Goal: Information Seeking & Learning: Learn about a topic

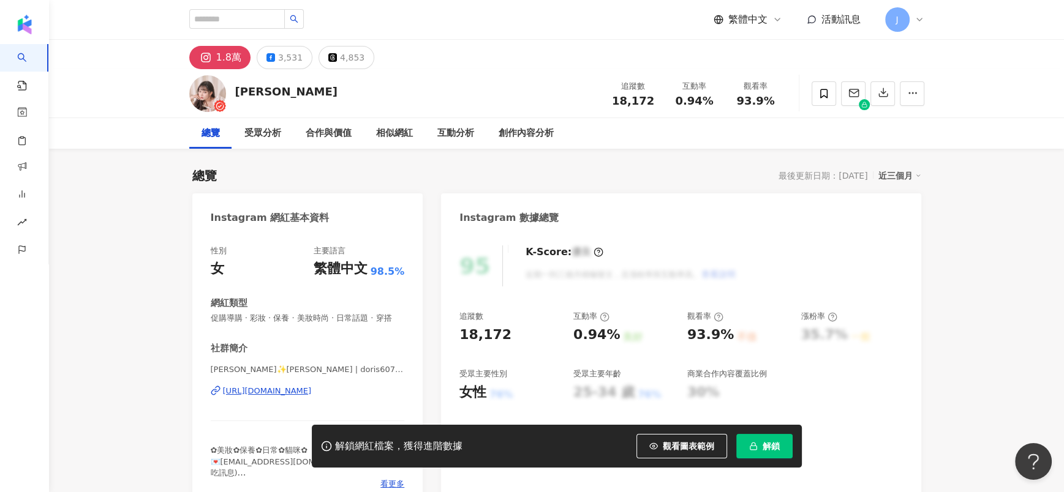
click at [756, 446] on icon "button" at bounding box center [753, 446] width 9 height 9
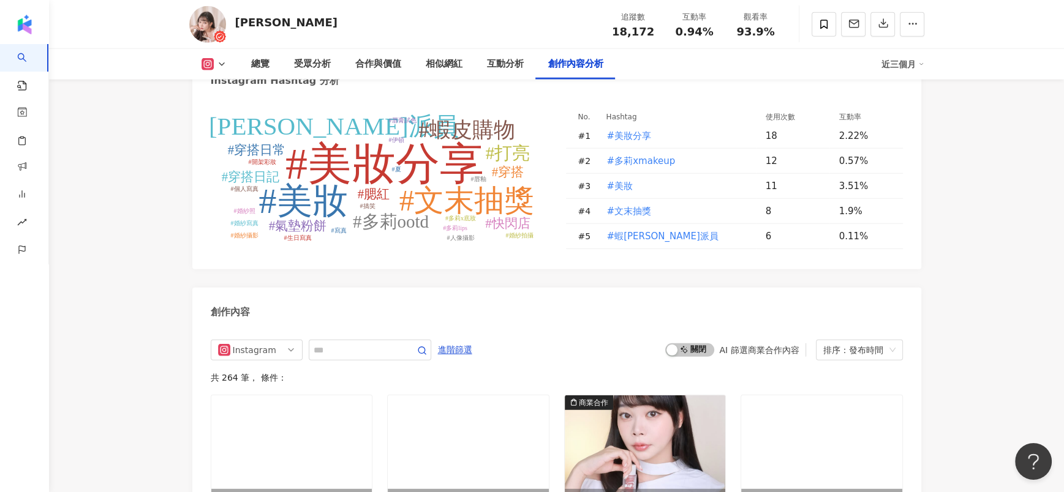
scroll to position [3680, 0]
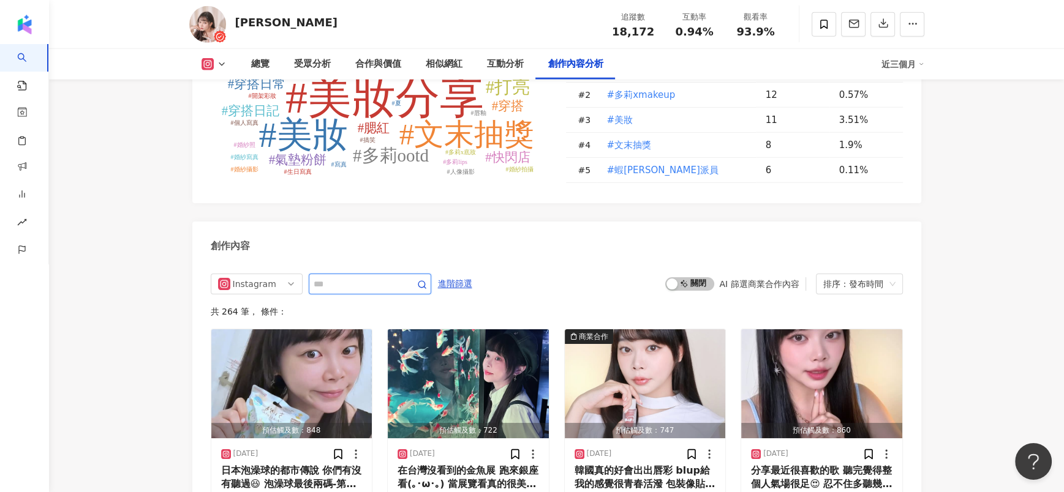
click at [371, 277] on input "text" at bounding box center [356, 284] width 86 height 15
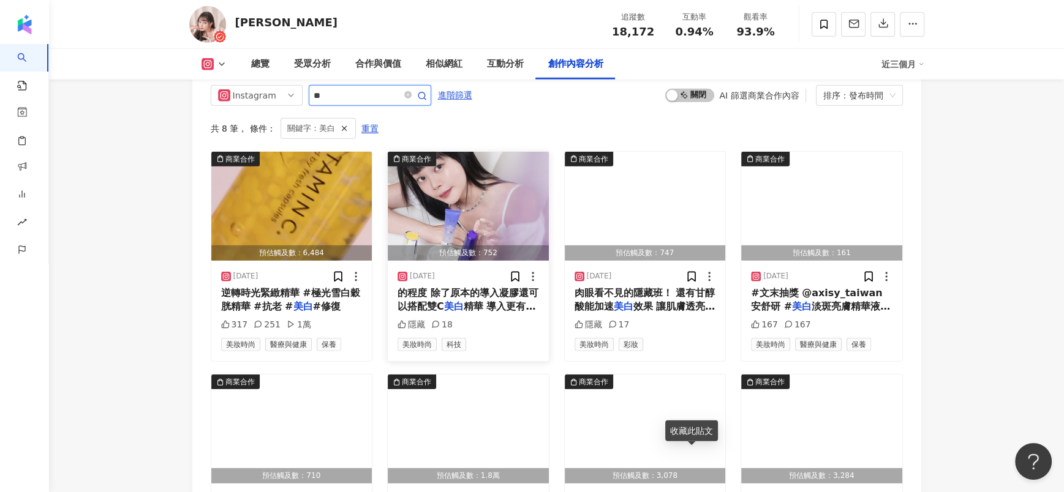
scroll to position [3686, 0]
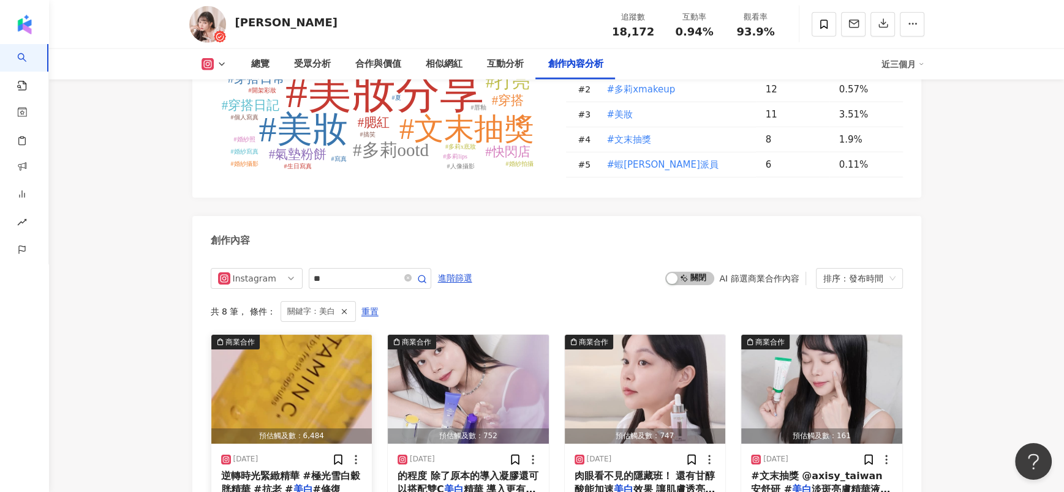
click at [325, 372] on img "button" at bounding box center [291, 389] width 161 height 109
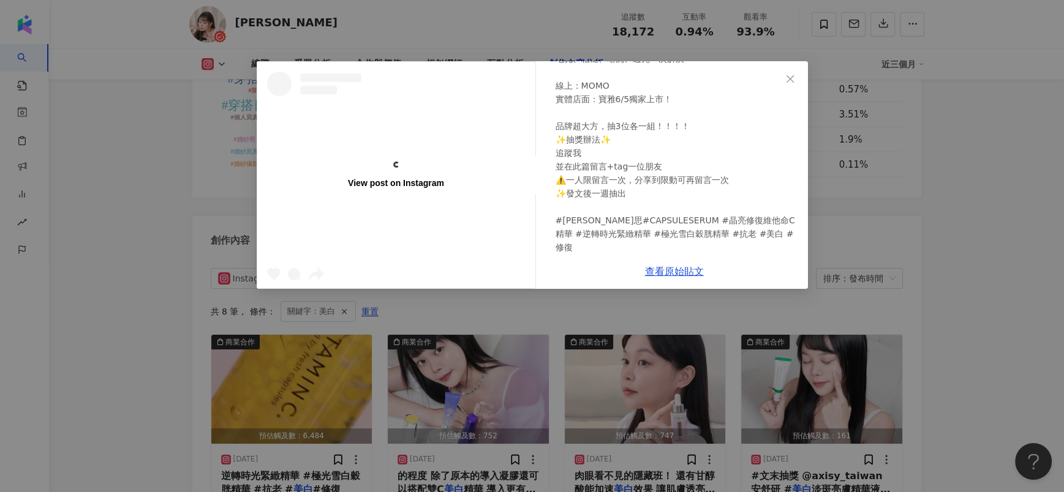
scroll to position [334, 0]
click at [674, 273] on link "查看原始貼文" at bounding box center [674, 272] width 59 height 12
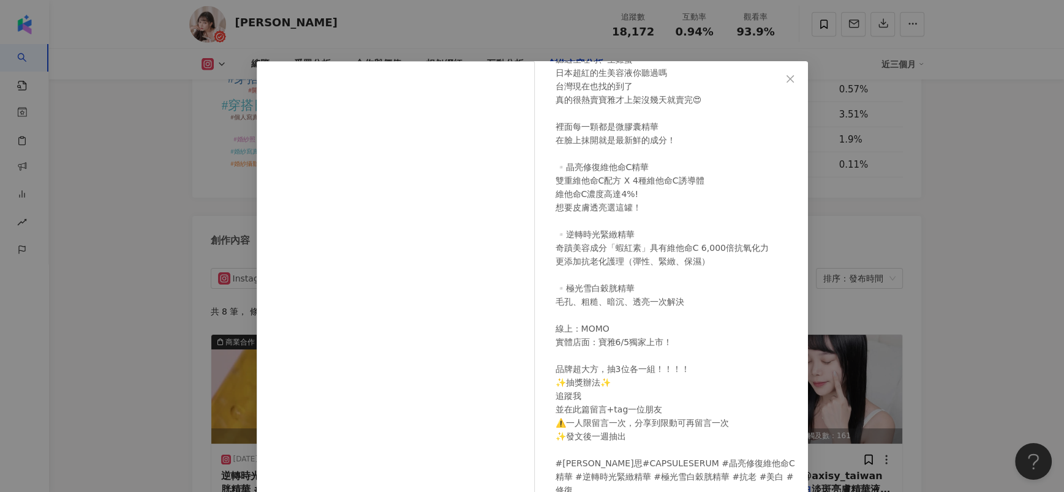
scroll to position [3410, 0]
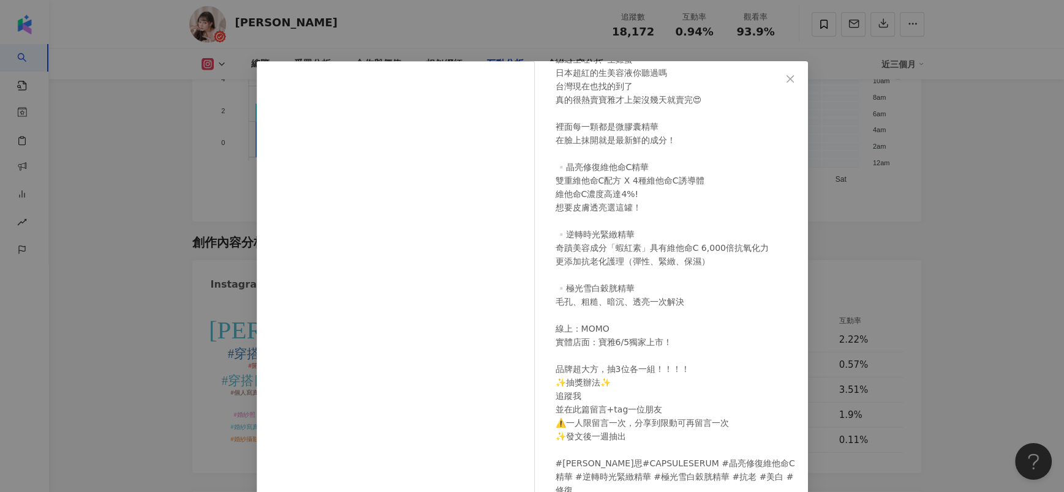
click at [933, 217] on div "多莉兒 2025/6/15 317 251 1萬 查看原始貼文" at bounding box center [532, 246] width 1064 height 492
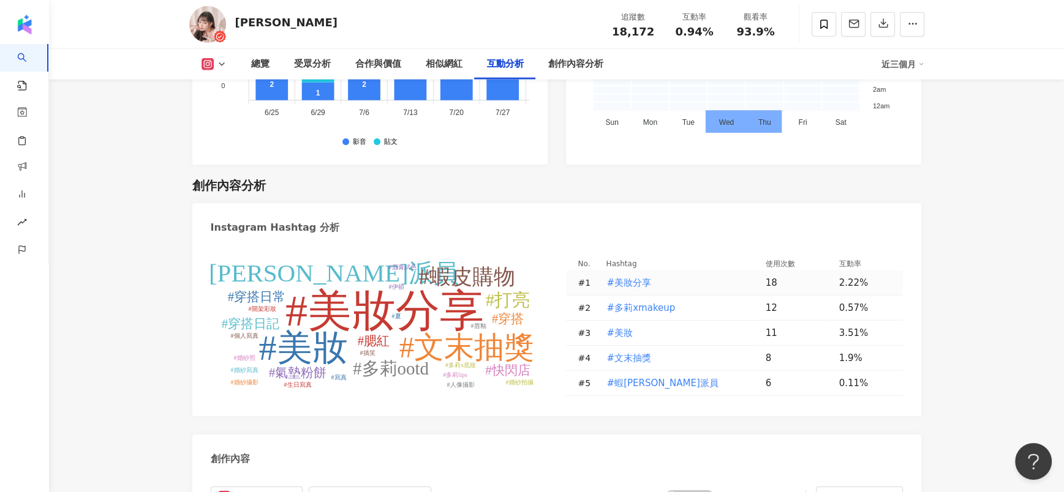
scroll to position [3778, 0]
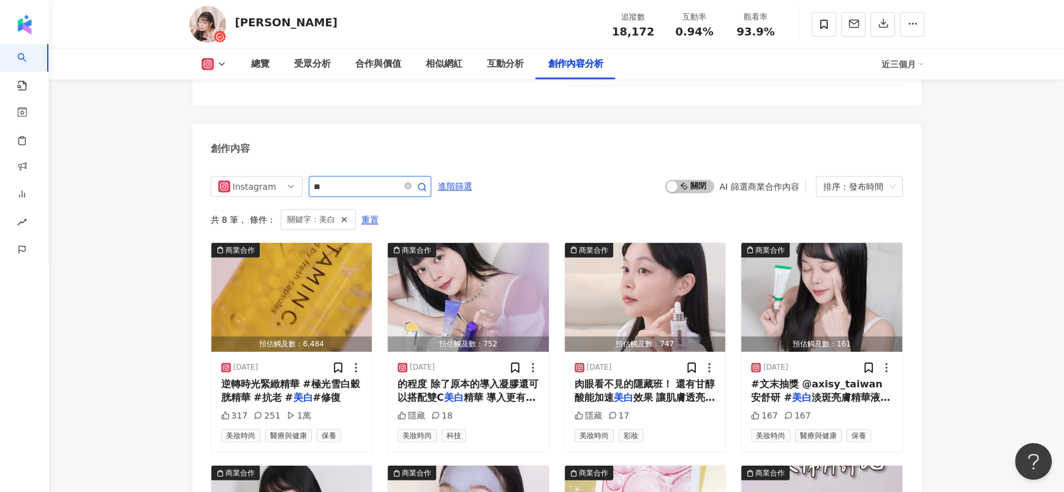
click at [399, 179] on input "**" at bounding box center [356, 186] width 86 height 15
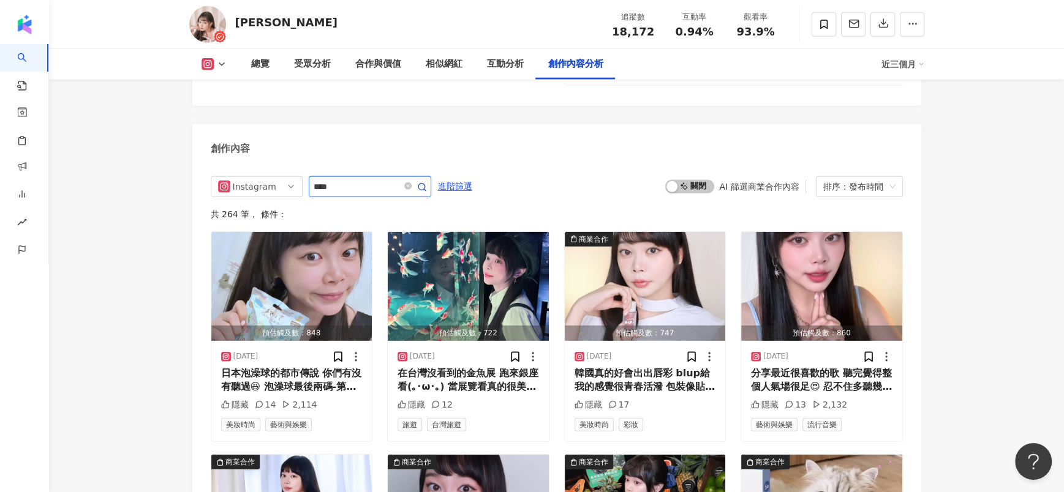
type input "****"
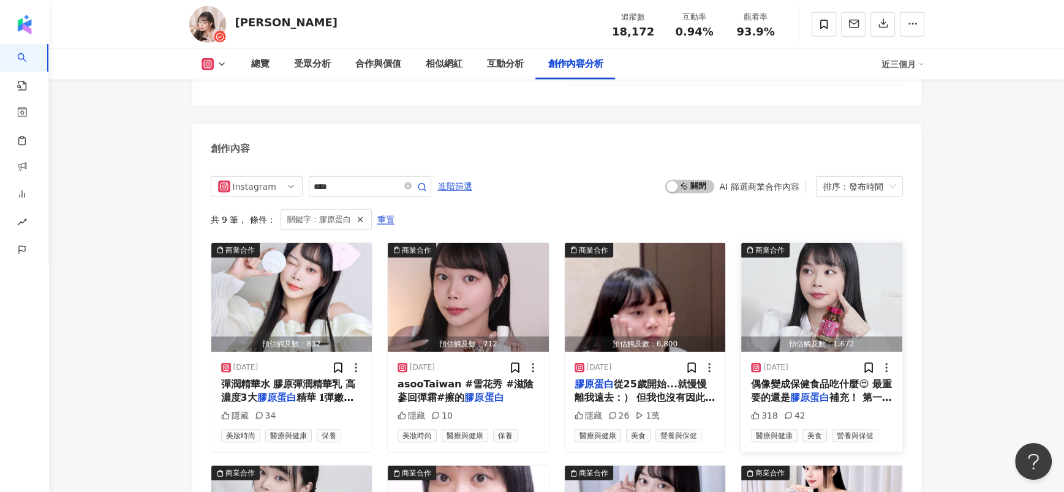
click at [843, 378] on span "偶像變成保健食品吃什麼😍 最重要的還是" at bounding box center [821, 390] width 141 height 25
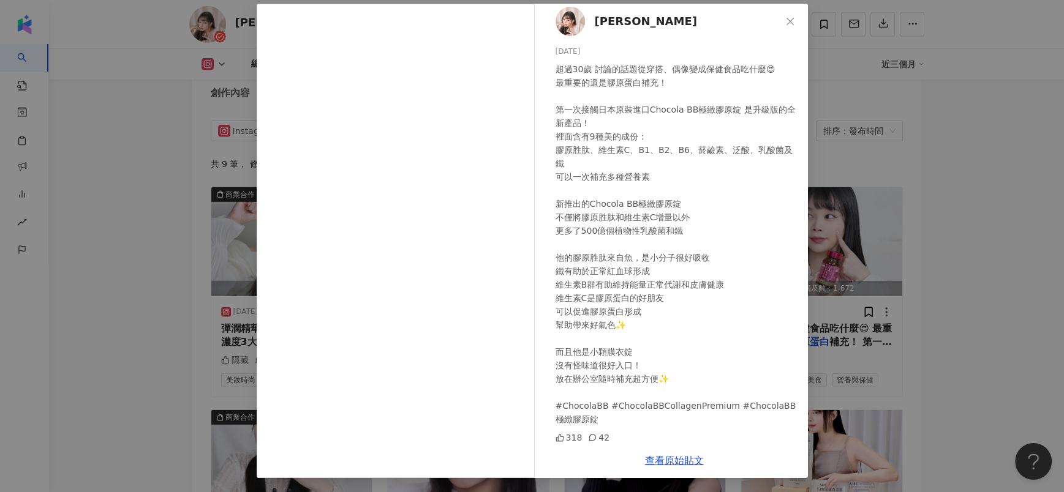
scroll to position [3869, 0]
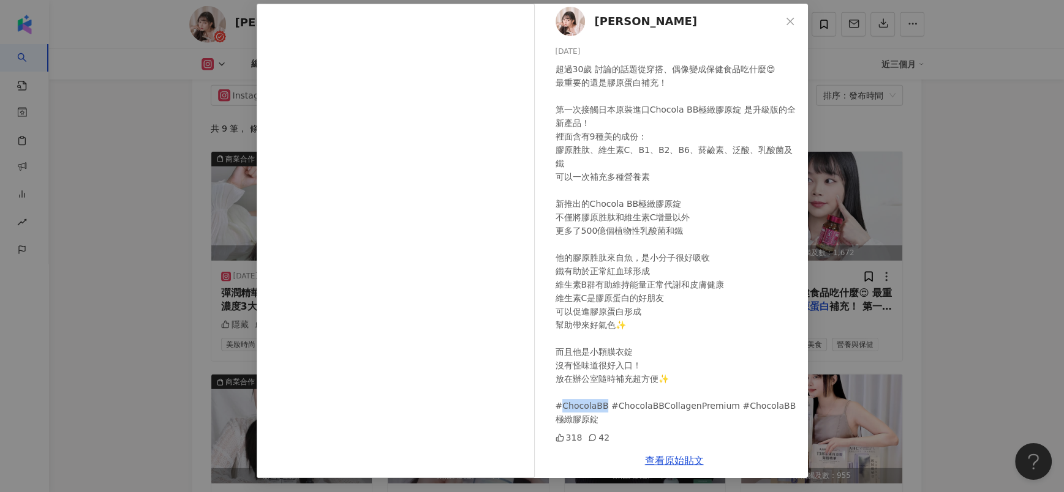
drag, startPoint x: 553, startPoint y: 405, endPoint x: 595, endPoint y: 405, distance: 41.6
click at [595, 405] on div "超過30歲 討論的話題從穿搭、偶像變成保健食品吃什麼😍 最重要的還是膠原蛋白補充！ 第一次接觸日本原裝進口Chocola BB極緻膠原錠 是升級版的全新產品！…" at bounding box center [676, 244] width 242 height 364
copy div "hocolaBB"
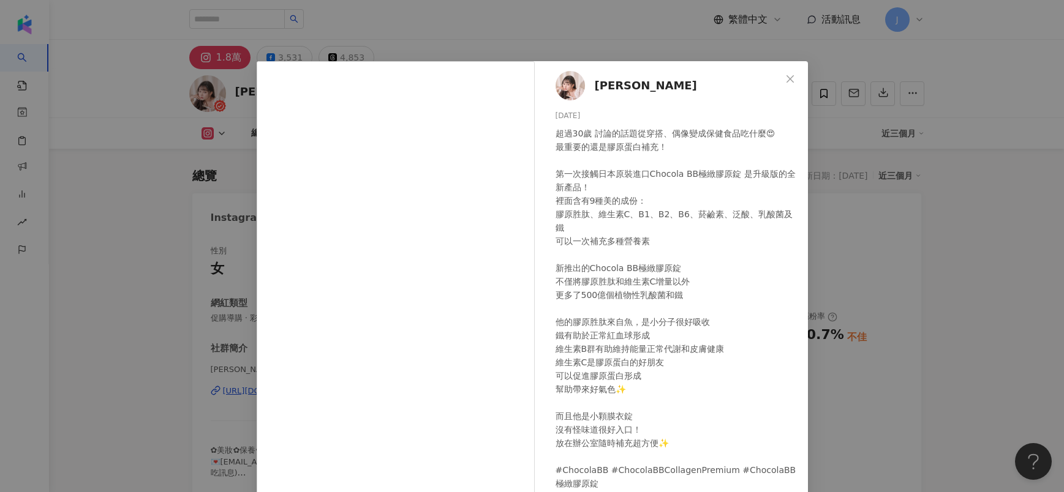
click at [563, 127] on div "超過30歲 討論的話題從穿搭、偶像變成保健食品吃什麼😍 最重要的還是膠原蛋白補充！ 第一次接觸日本原裝進口Chocola BB極緻膠原錠 是升級版的全新產品！…" at bounding box center [676, 309] width 242 height 364
click at [1011, 91] on div "多莉兒 2025/4/5 超過30歲 討論的話題從穿搭、偶像變成保健食品吃什麼😍 最重要的還是膠原蛋白補充！ 第一次接觸日本原裝進口Chocola BB極緻膠…" at bounding box center [532, 246] width 1064 height 492
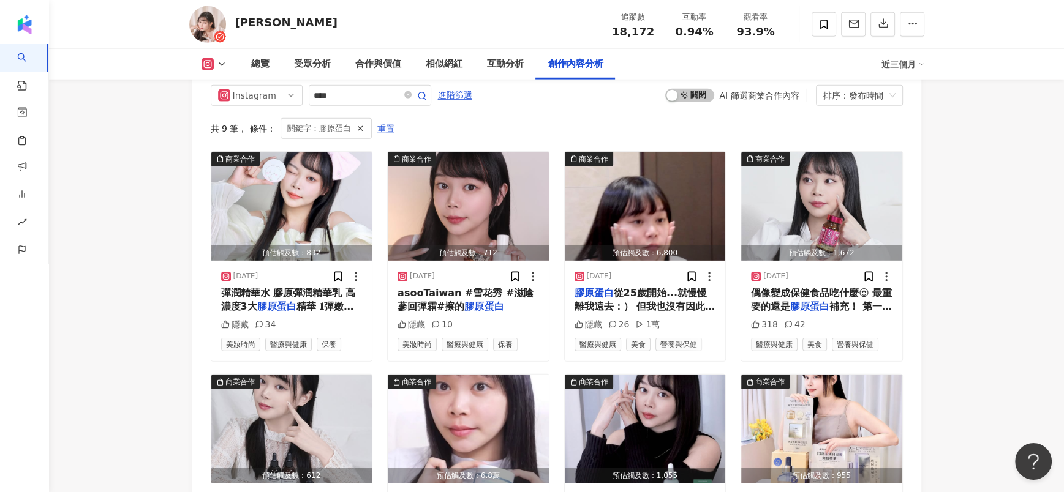
scroll to position [3869, 0]
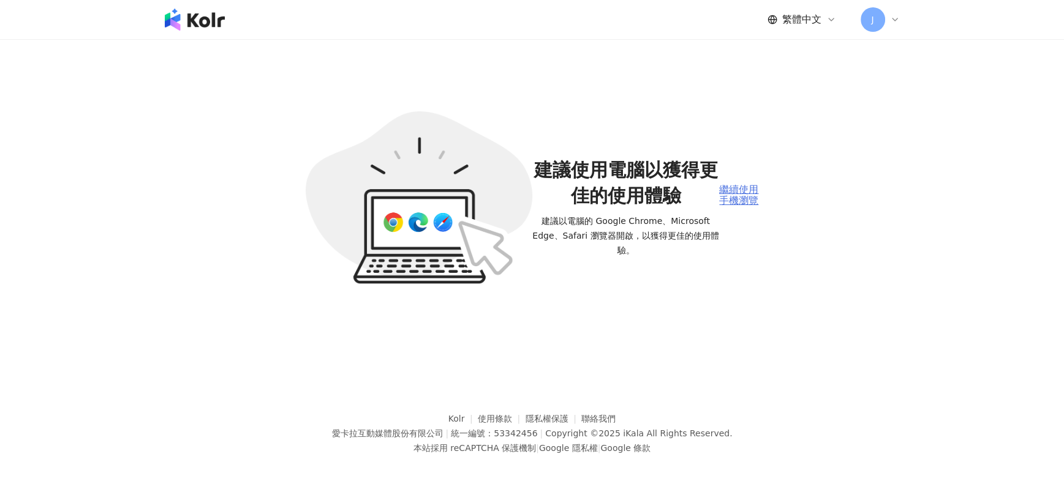
click at [749, 192] on div "繼續使用手機瀏覽" at bounding box center [738, 195] width 39 height 23
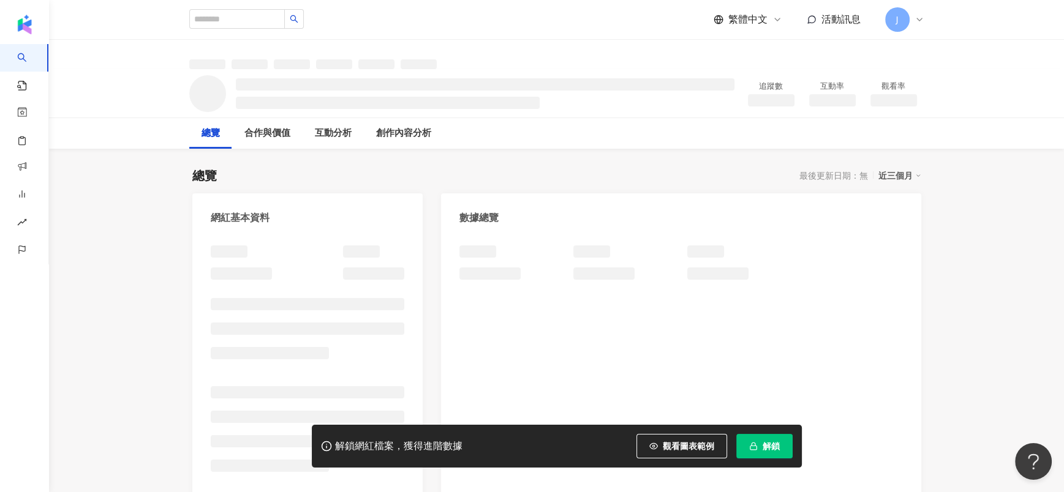
click at [741, 449] on button "解鎖" at bounding box center [764, 446] width 56 height 24
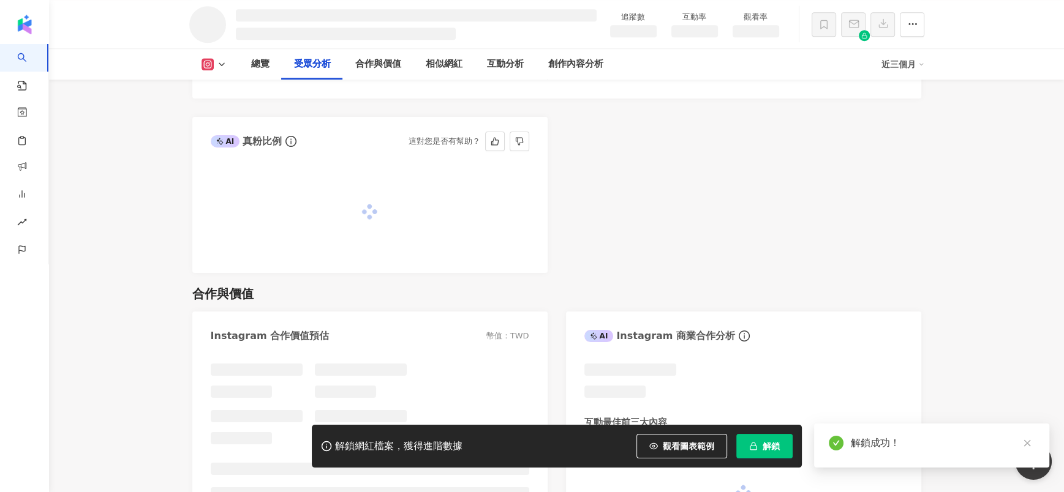
scroll to position [1224, 0]
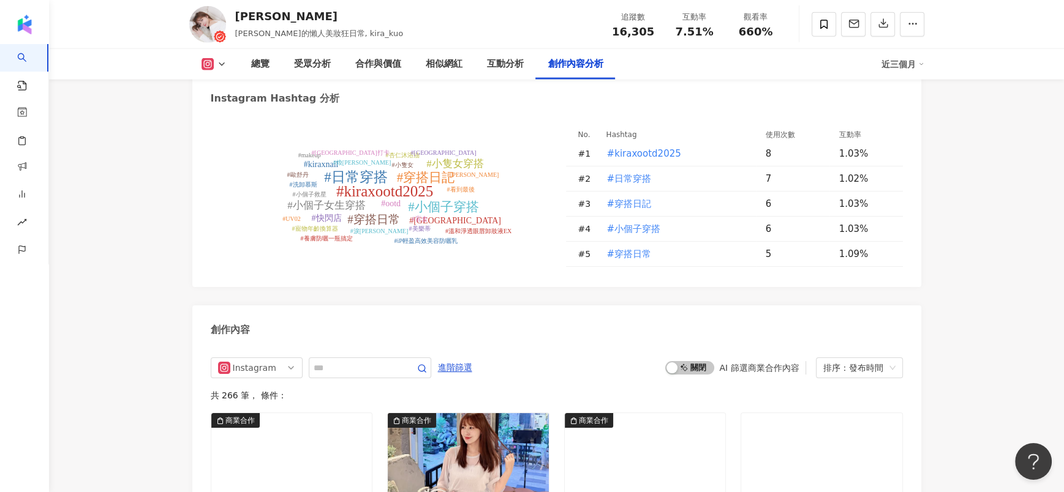
scroll to position [3565, 0]
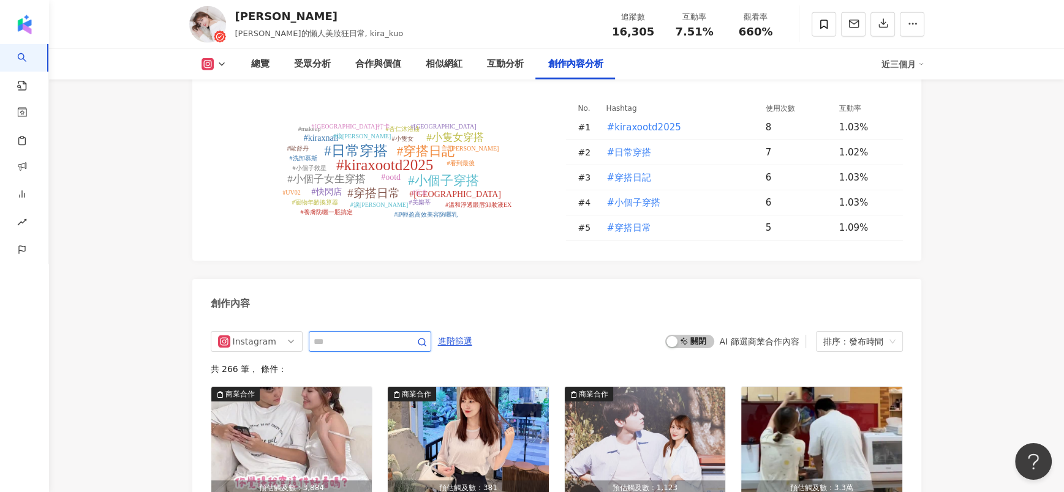
click at [350, 334] on input "text" at bounding box center [356, 341] width 86 height 15
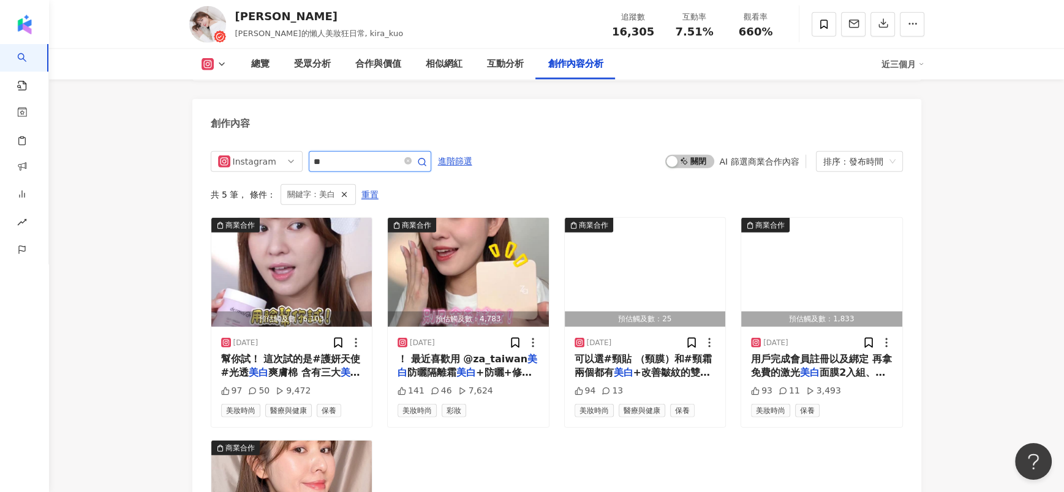
scroll to position [3580, 0]
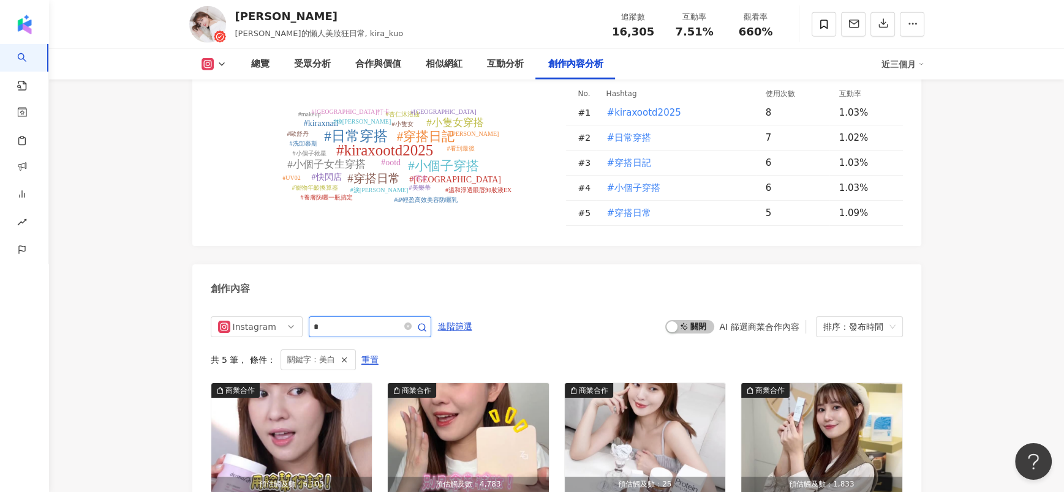
type input "*"
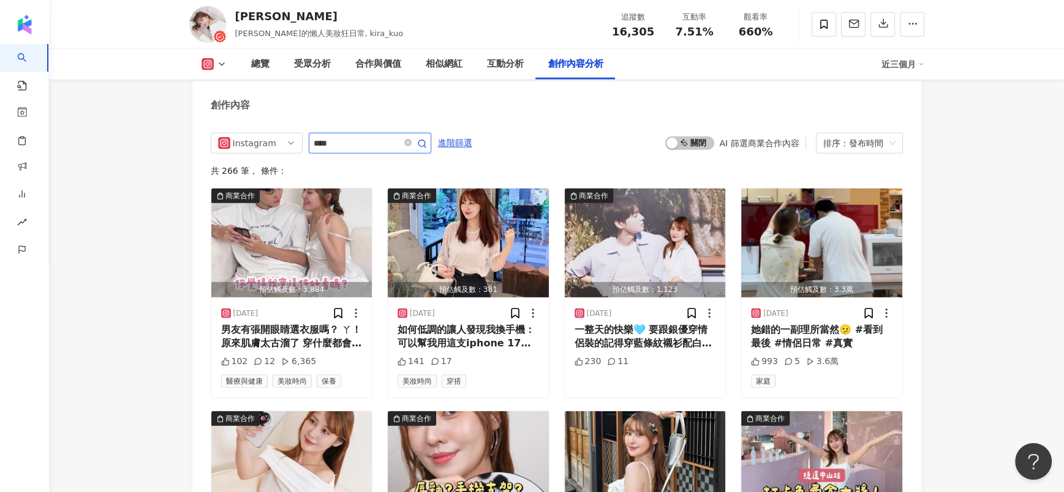
type input "****"
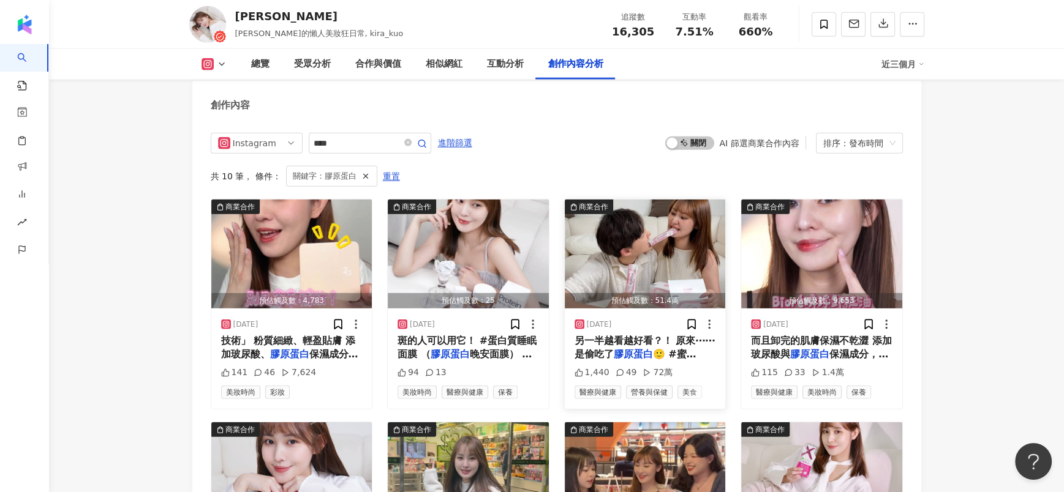
click at [661, 341] on span "另一半越看越好看？！ 原來⋯⋯ 是偷吃了" at bounding box center [644, 347] width 141 height 25
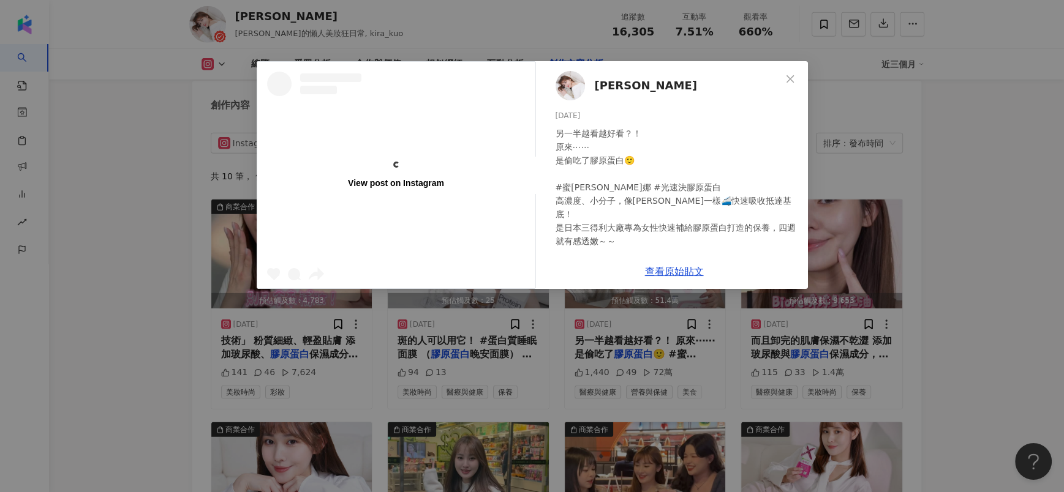
click at [673, 279] on div "查看原始貼文" at bounding box center [674, 271] width 267 height 35
click at [928, 338] on div "View post on Instagram Kira K 2025/5/19 另一半越看越好看？！ 原來⋯⋯ 是偷吃了膠原蛋白🙂 #蜜露珂娜 #光速決膠原蛋…" at bounding box center [532, 246] width 1064 height 492
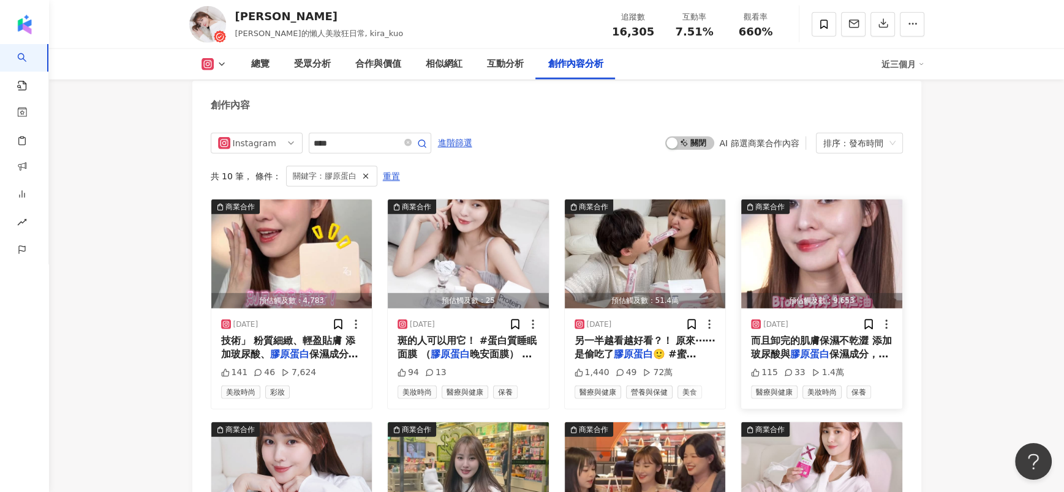
click at [825, 343] on span "而且卸完的肌膚保濕不乾澀 添加玻尿酸與" at bounding box center [821, 347] width 141 height 25
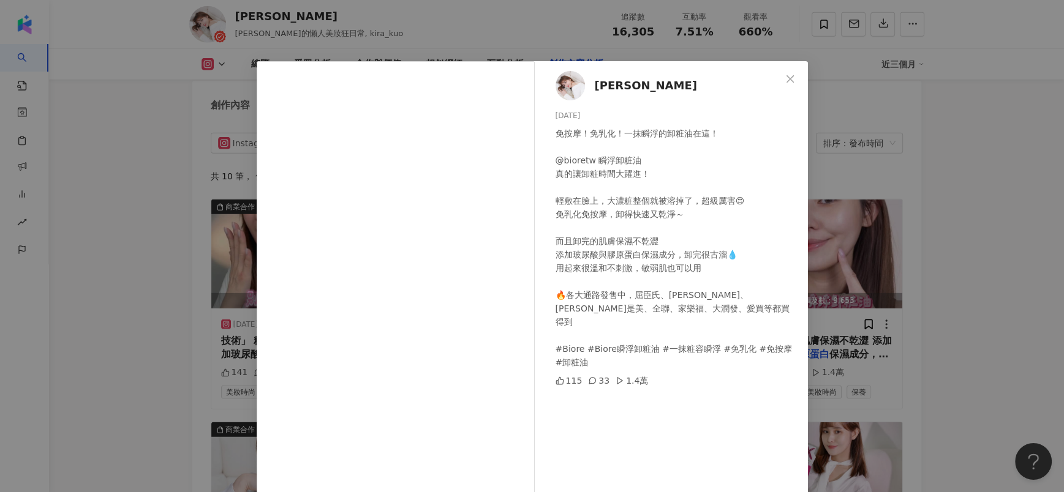
click at [948, 356] on div "Kira K 2025/4/23 免按摩！免乳化！一抹瞬浮的卸粧油在這！ @bioretw 瞬浮卸粧油 真的讓卸粧時間大躍進！ 輕敷在臉上，大濃粧整個就被溶掉…" at bounding box center [532, 246] width 1064 height 492
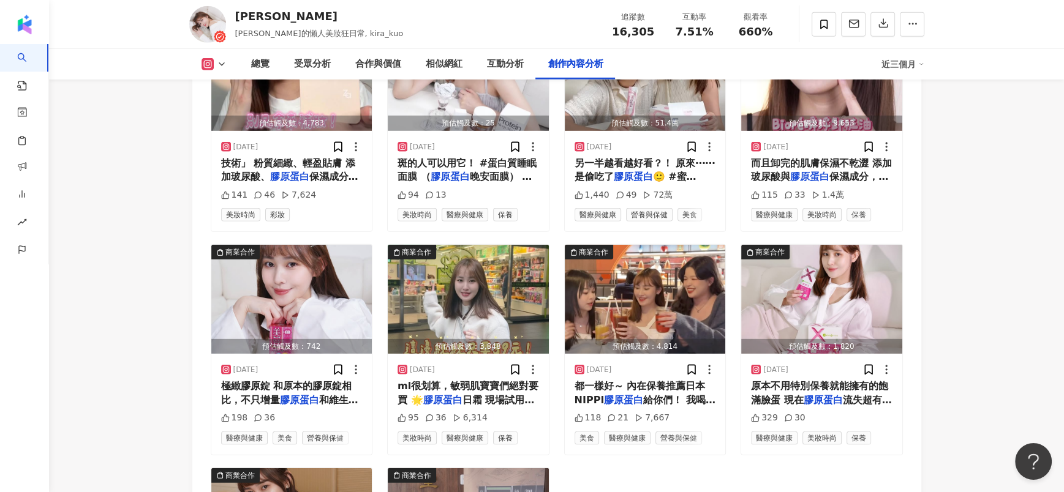
scroll to position [4039, 0]
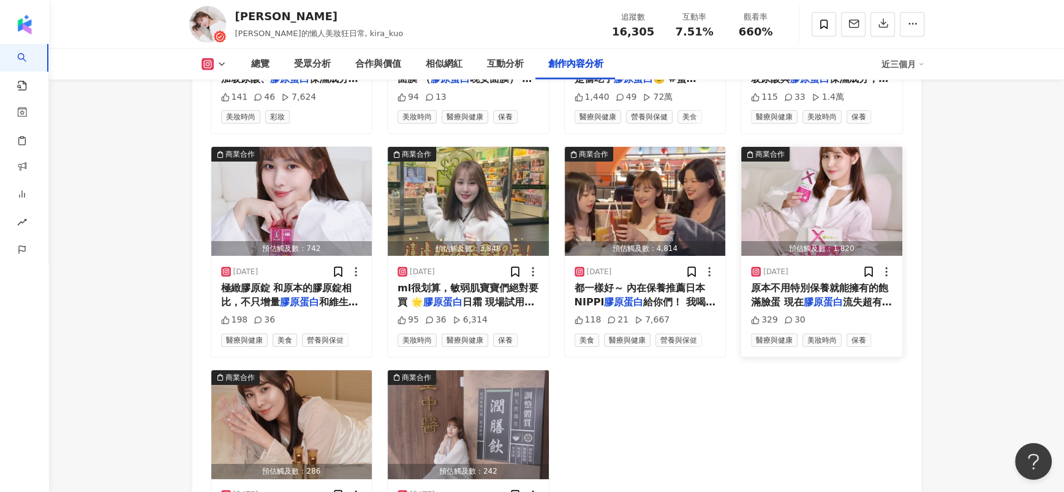
click at [800, 293] on span "原本不用特別保養就能擁有的飽滿臉蛋 現在" at bounding box center [819, 294] width 137 height 25
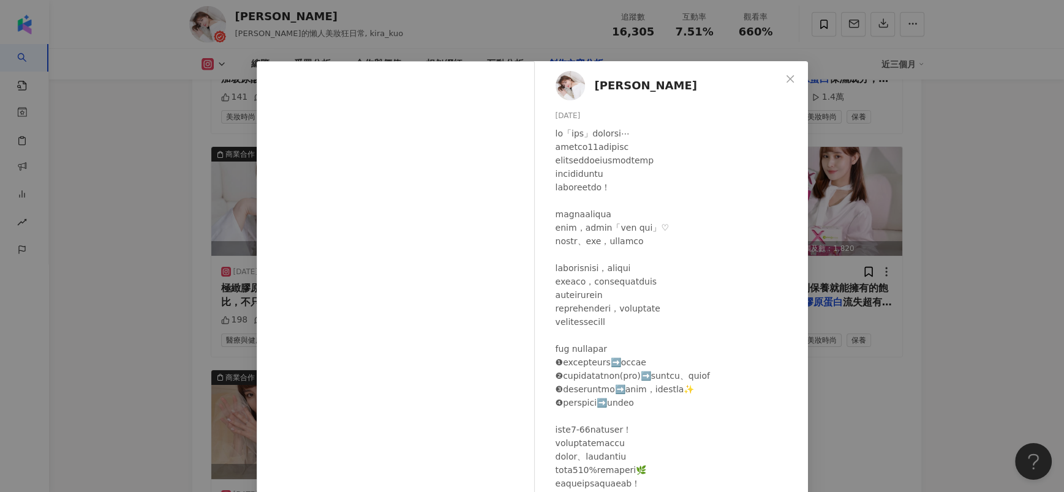
click at [1011, 317] on div "Kira K 2025/1/15 329 30 查看原始貼文" at bounding box center [532, 246] width 1064 height 492
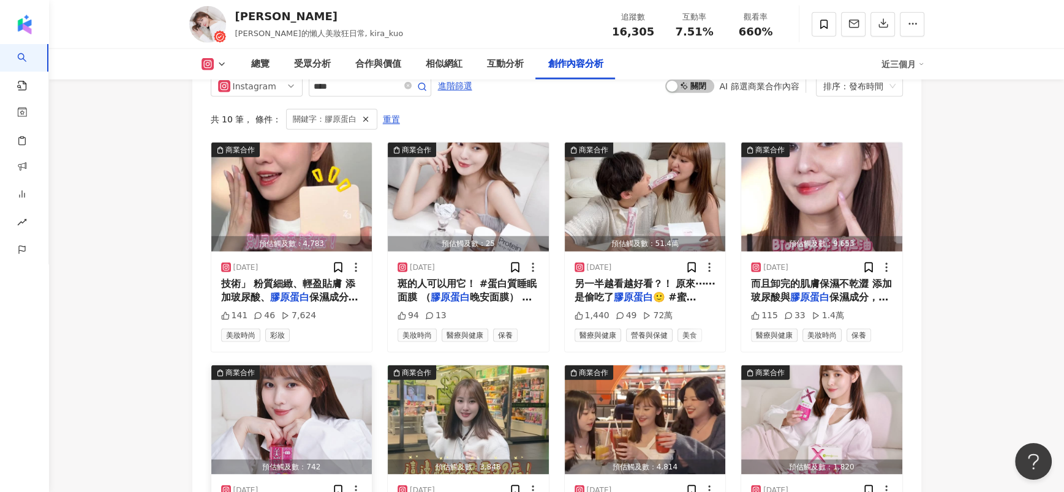
scroll to position [3855, 0]
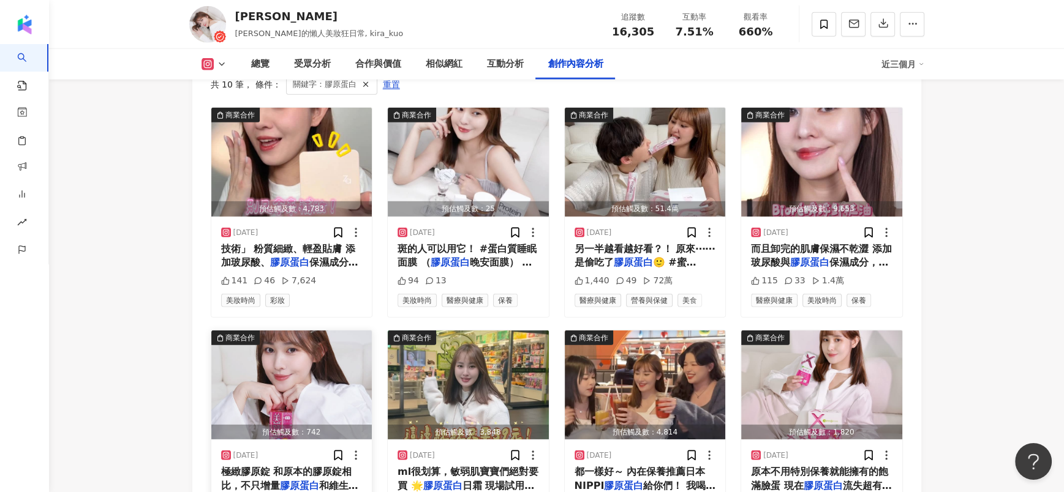
click at [307, 474] on span "極緻膠原錠 和原本的膠原錠相比，不只增量" at bounding box center [286, 478] width 131 height 25
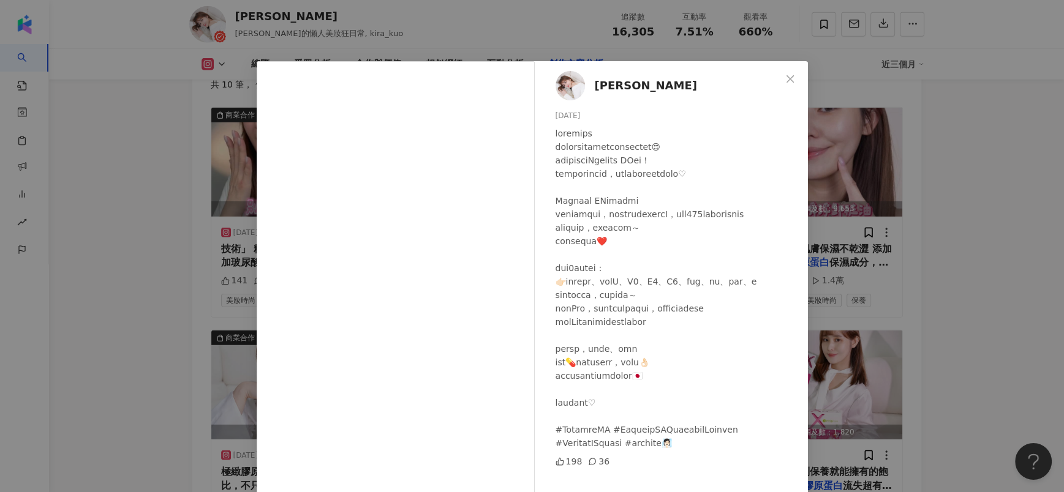
scroll to position [0, 0]
click at [864, 303] on div "Kira K 2025/4/2 198 36 查看原始貼文" at bounding box center [532, 246] width 1064 height 492
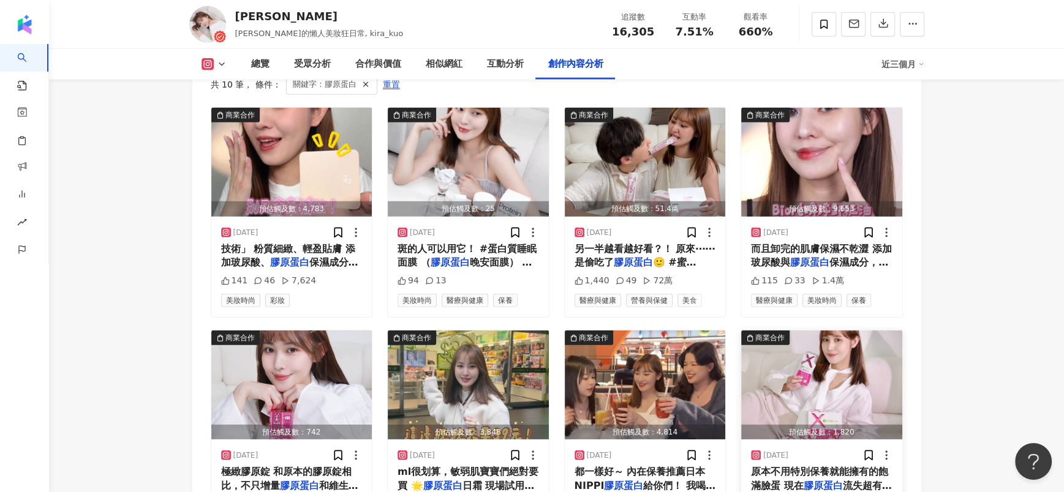
click at [858, 416] on img "button" at bounding box center [821, 385] width 161 height 109
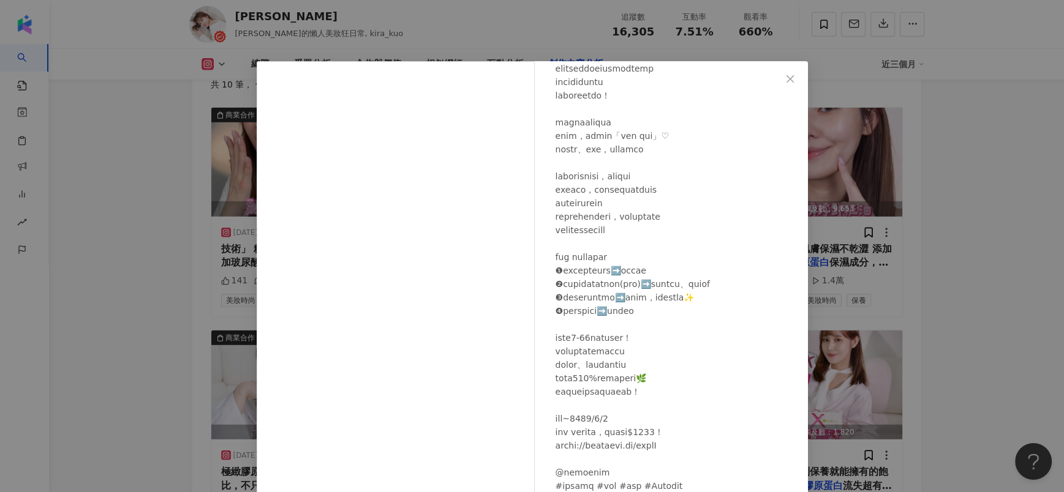
scroll to position [114, 0]
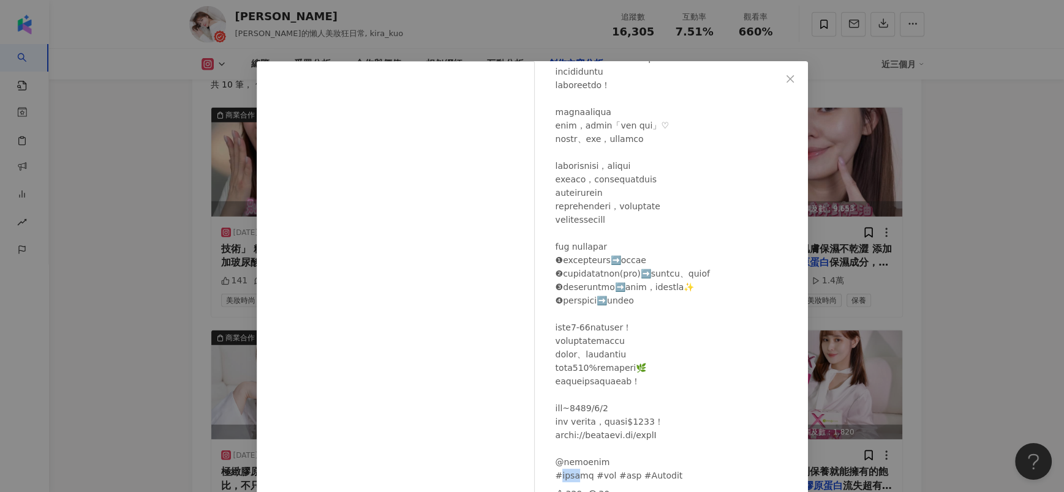
drag, startPoint x: 554, startPoint y: 478, endPoint x: 584, endPoint y: 476, distance: 30.1
click at [584, 476] on div at bounding box center [676, 253] width 242 height 458
click at [969, 372] on div "Kira K 2025/1/15 329 30 查看原始貼文" at bounding box center [532, 246] width 1064 height 492
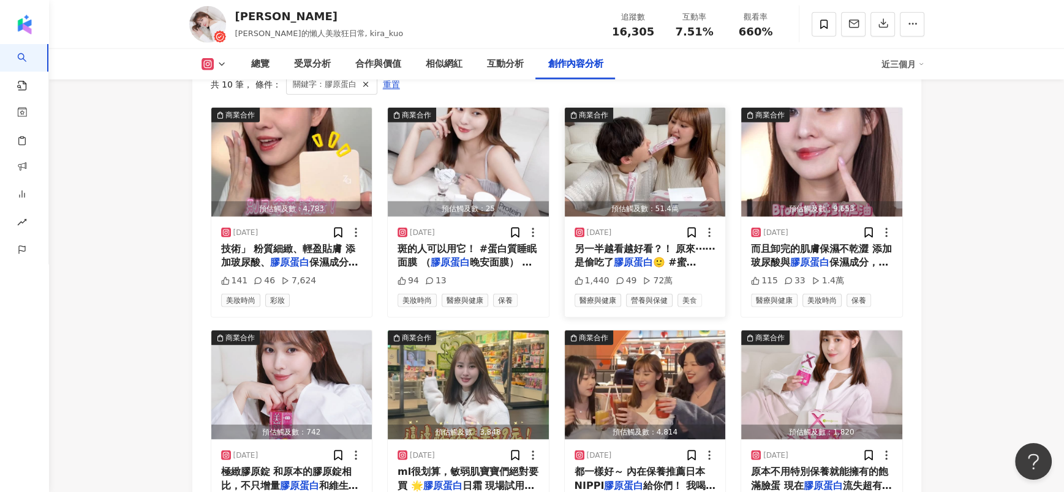
click at [669, 148] on img "button" at bounding box center [645, 162] width 161 height 109
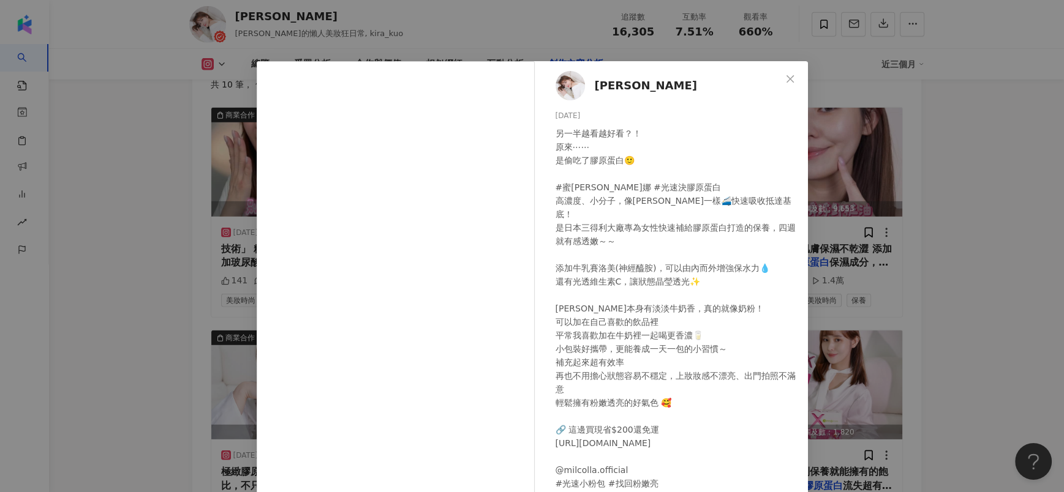
scroll to position [3672, 0]
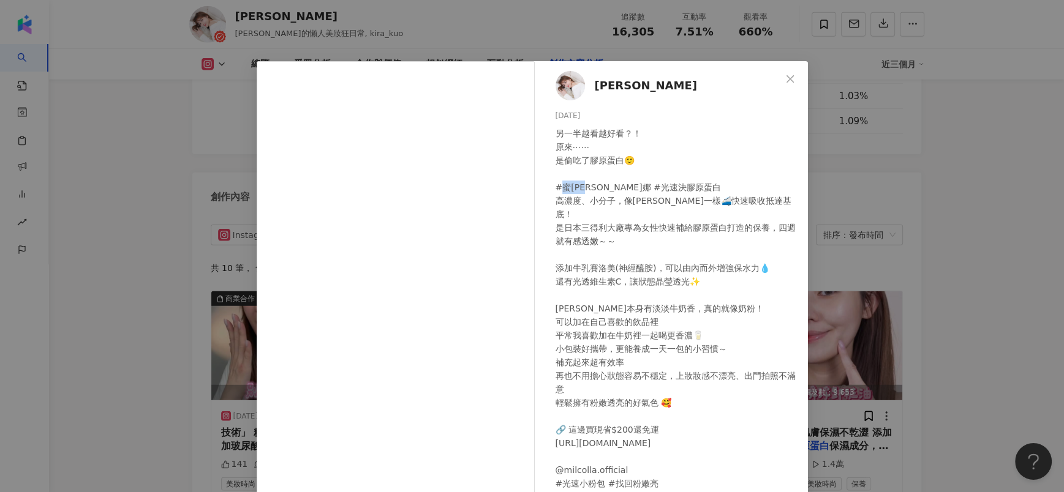
drag, startPoint x: 584, startPoint y: 190, endPoint x: 557, endPoint y: 190, distance: 27.6
click at [557, 190] on div "另一半越看越好看？！ 原來⋯⋯ 是偷吃了膠原蛋白🙂 #蜜露珂娜 #光速決膠原蛋白 高濃度、小分子，像普悠瑪一樣🚄快速吸收抵達基底！ 是日本三得利大廠專為女性快…" at bounding box center [676, 309] width 242 height 364
copy div "露珂娜"
click at [1018, 256] on div "Kira K 2025/5/19 另一半越看越好看？！ 原來⋯⋯ 是偷吃了膠原蛋白🙂 #蜜露珂娜 #光速決膠原蛋白 高濃度、小分子，像普悠瑪一樣🚄快速吸收抵達…" at bounding box center [532, 246] width 1064 height 492
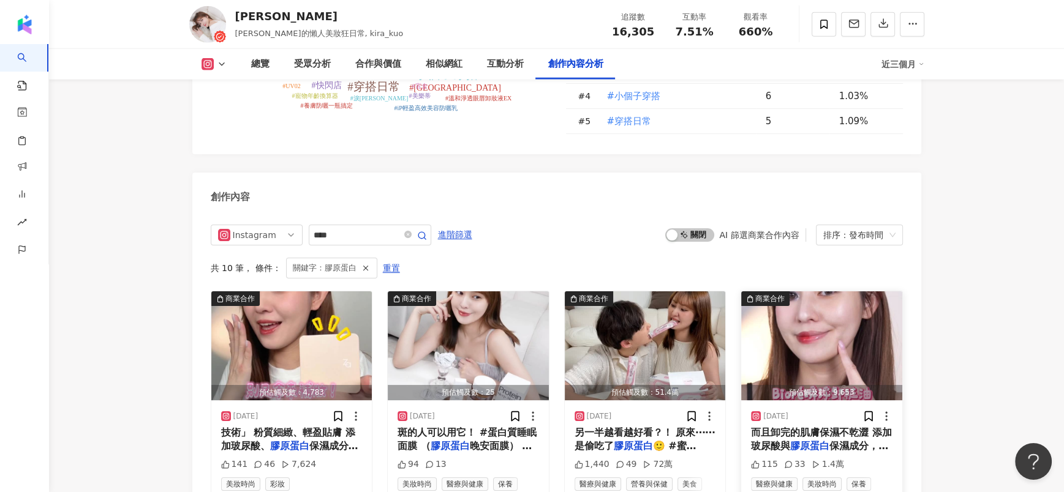
click at [809, 435] on span "而且卸完的肌膚保濕不乾澀 添加玻尿酸與" at bounding box center [821, 439] width 141 height 25
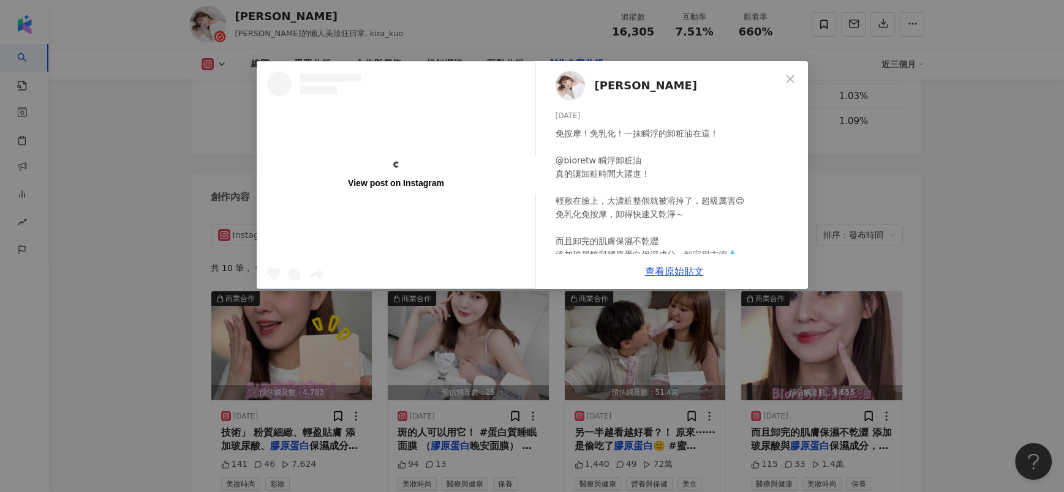
click at [952, 242] on div "View post on Instagram Kira K 2025/4/23 免按摩！免乳化！一抹瞬浮的卸粧油在這！ @bioretw 瞬浮卸粧油 真的讓卸…" at bounding box center [532, 246] width 1064 height 492
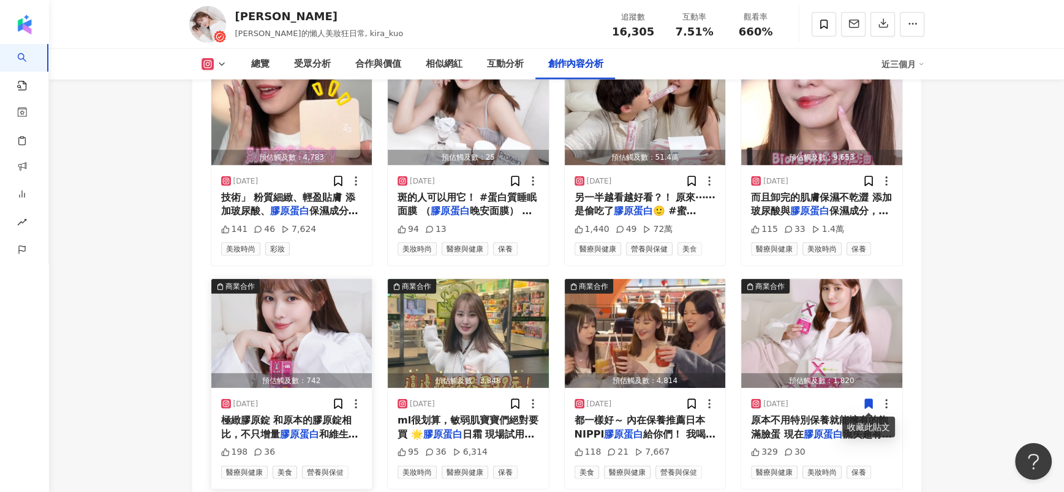
scroll to position [3947, 0]
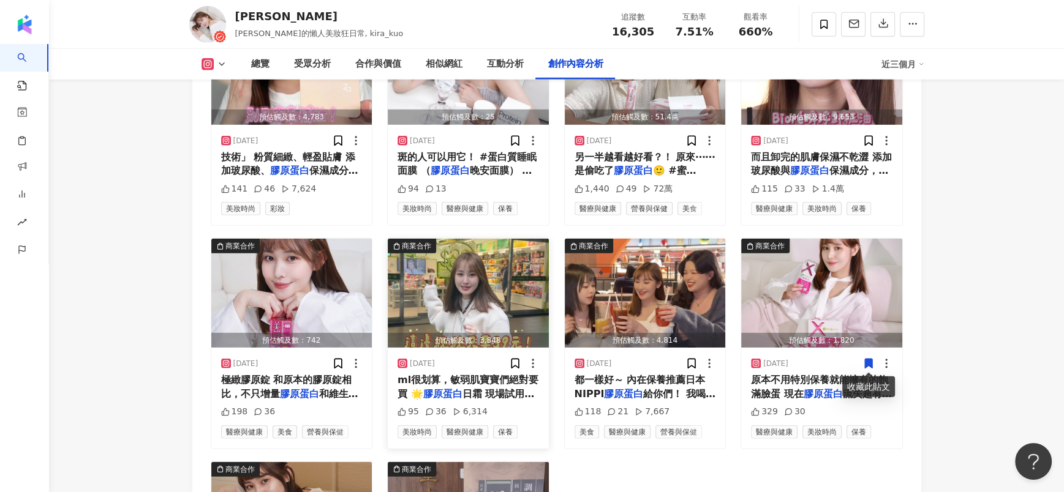
click at [445, 394] on mark "膠原蛋白" at bounding box center [442, 394] width 39 height 12
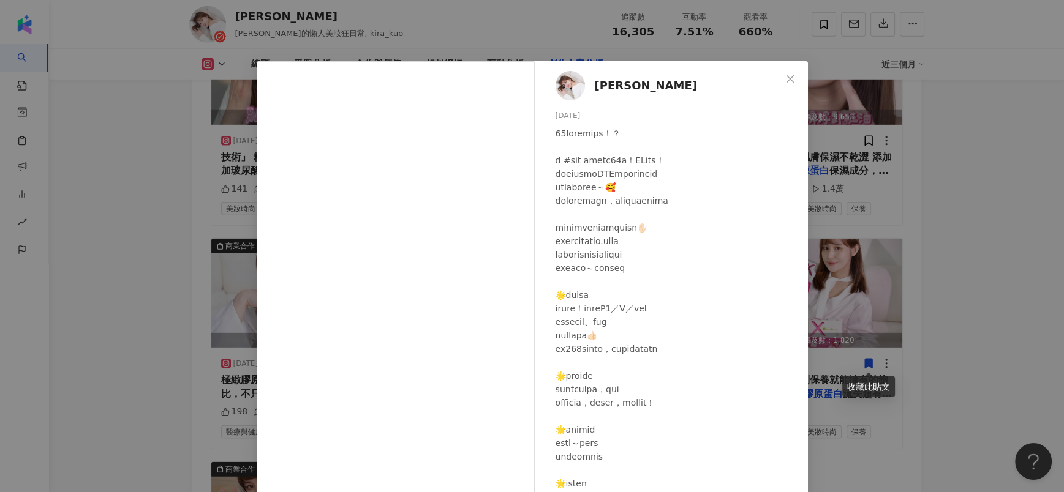
click at [909, 234] on div "Kira K 2025/3/30 95 36 6,314 查看原始貼文" at bounding box center [532, 246] width 1064 height 492
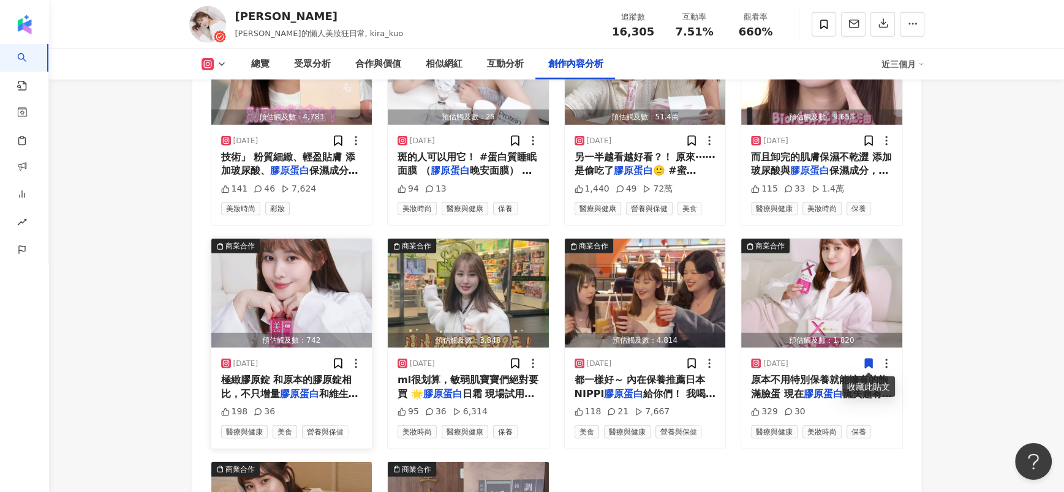
click at [322, 381] on span "極緻膠原錠 和原本的膠原錠相比，不只增量" at bounding box center [286, 386] width 131 height 25
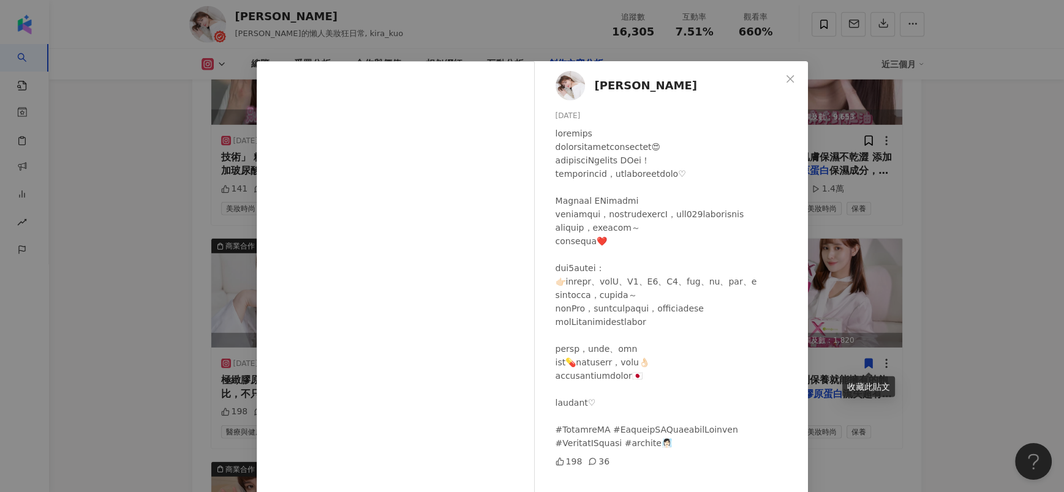
click at [997, 256] on div "Kira K 2025/4/2 198 36 查看原始貼文" at bounding box center [532, 246] width 1064 height 492
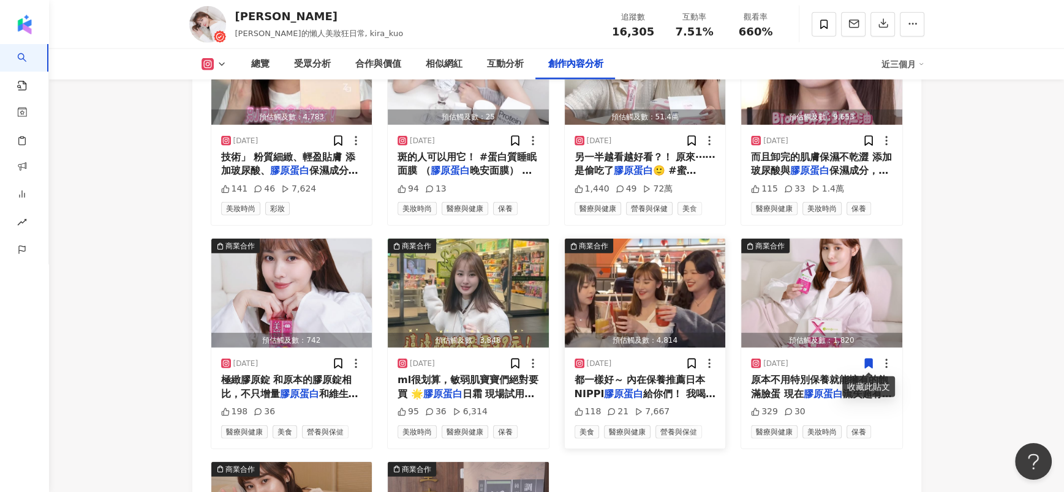
click at [614, 392] on mark "膠原蛋白" at bounding box center [623, 394] width 39 height 12
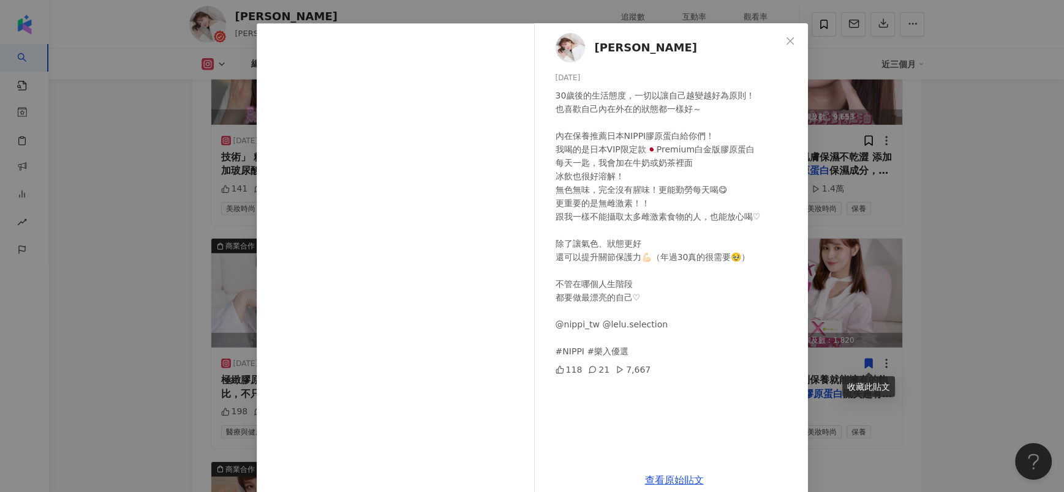
scroll to position [58, 0]
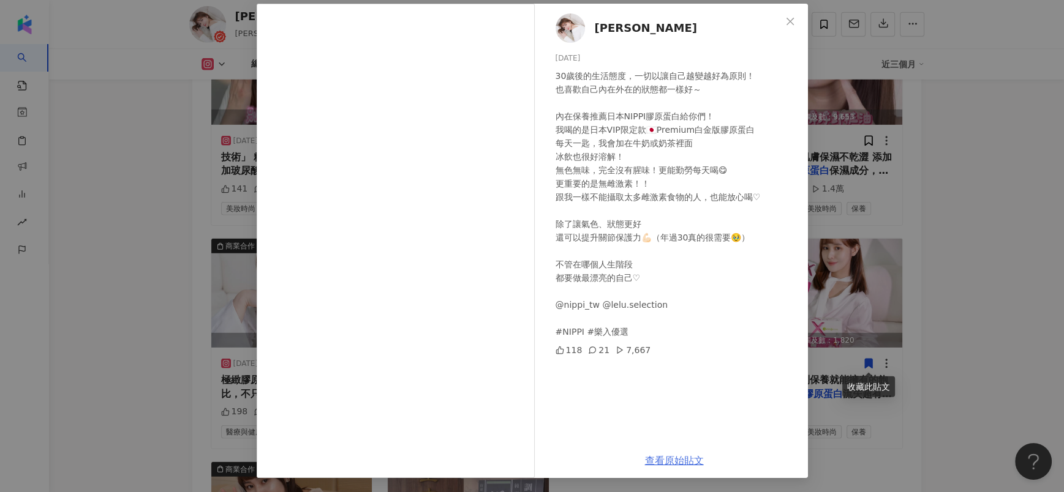
click at [677, 465] on link "查看原始貼文" at bounding box center [674, 461] width 59 height 12
drag, startPoint x: 143, startPoint y: 173, endPoint x: 154, endPoint y: 45, distance: 128.4
click at [144, 167] on div "Kira K 2025/2/24 30歲後的生活態度，一切以讓自己越變越好為原則！ 也喜歡自己內在外在的狀態都一樣好～ 內在保養推薦日本NIPPI膠原蛋白給你…" at bounding box center [532, 246] width 1064 height 492
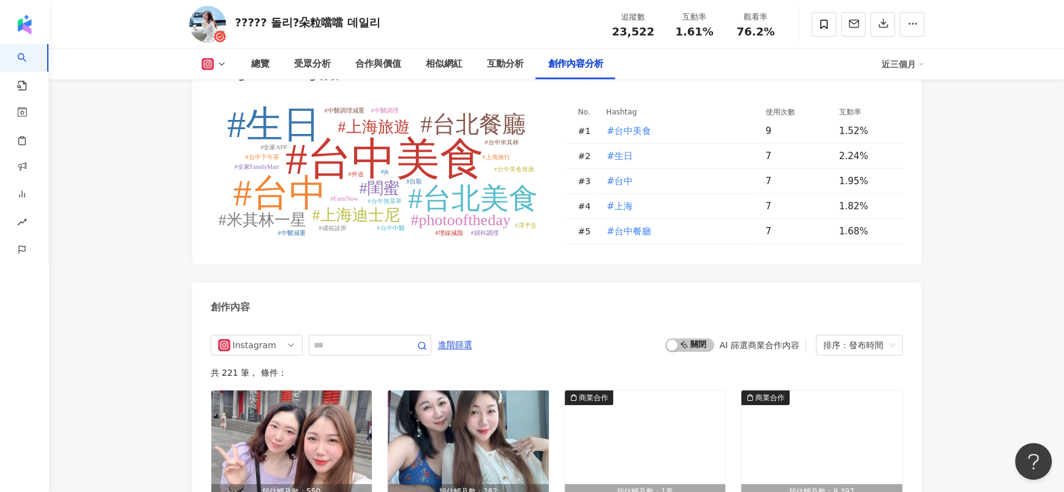
scroll to position [3289, 0]
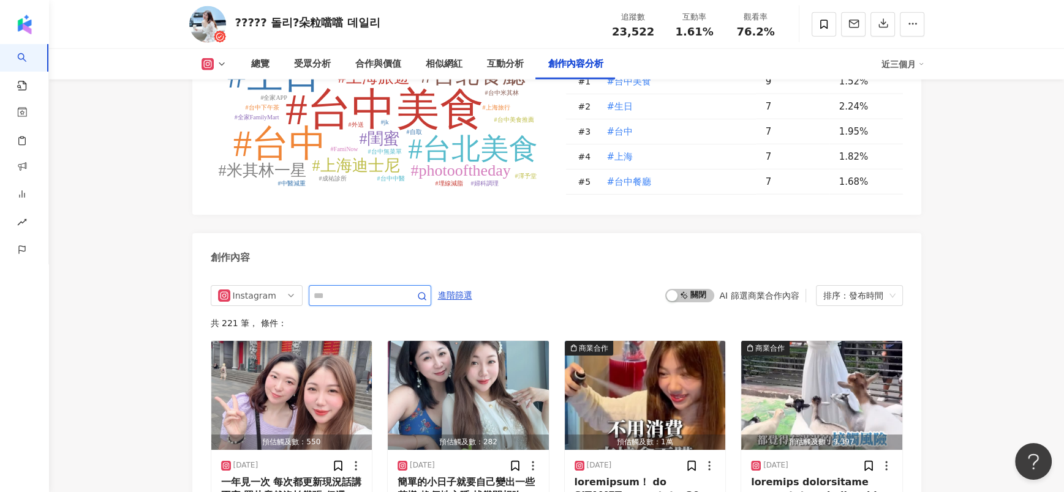
click at [331, 288] on input "text" at bounding box center [356, 295] width 86 height 15
type input "*"
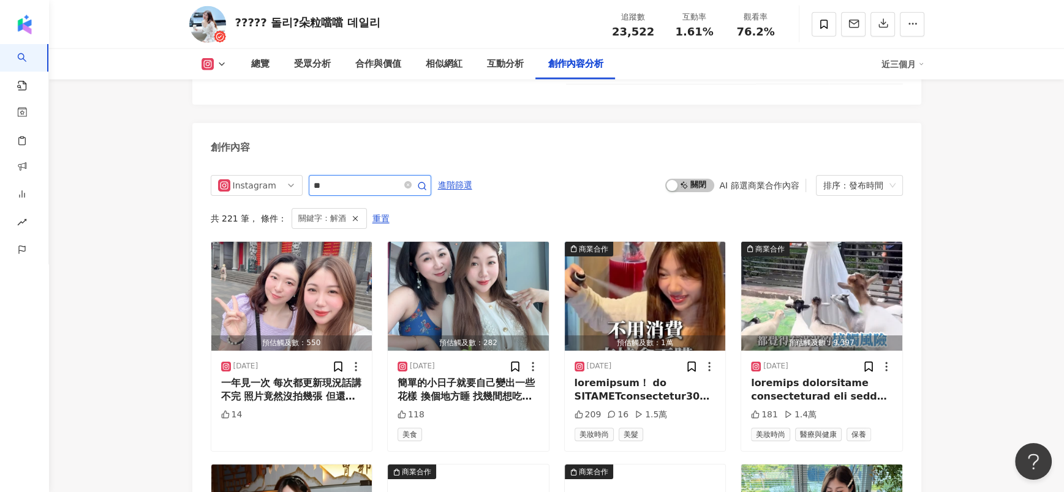
scroll to position [3345, 0]
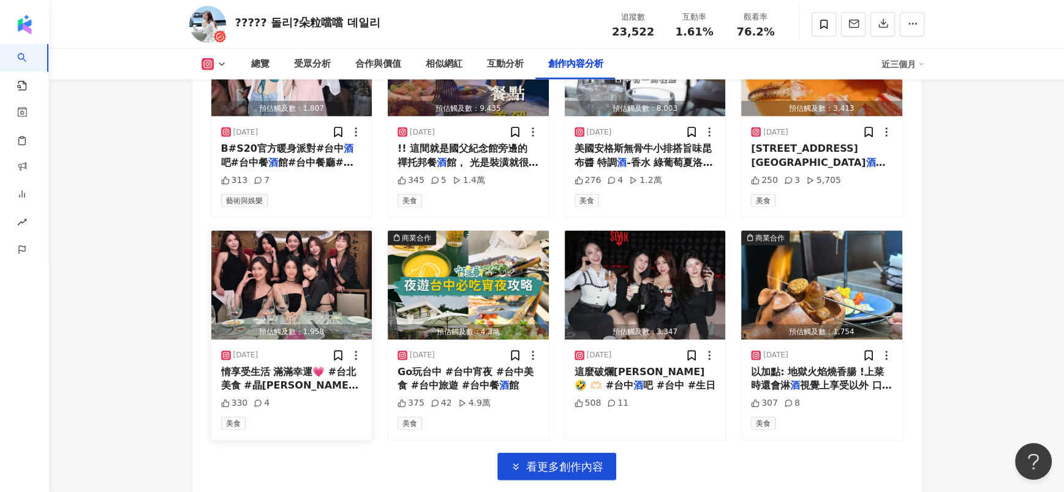
scroll to position [3859, 0]
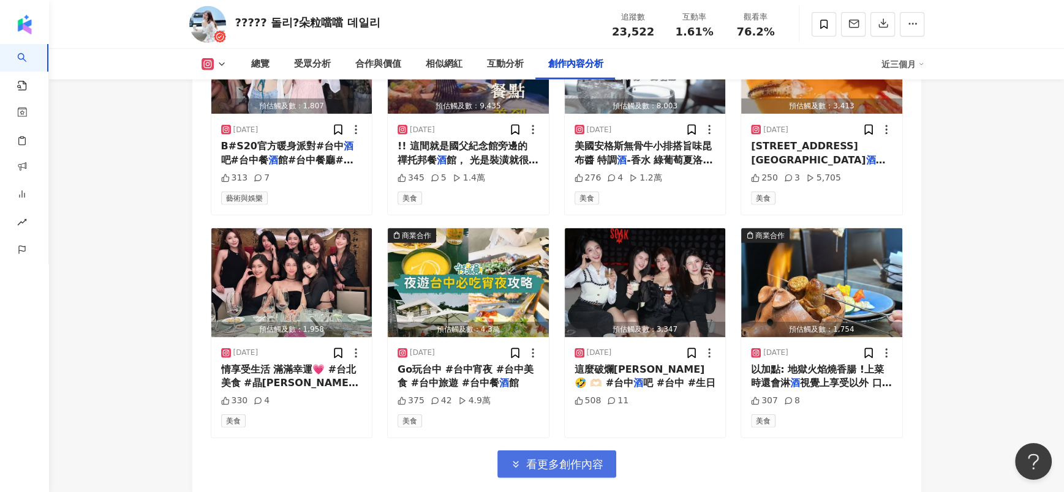
click at [520, 451] on button "看更多創作內容" at bounding box center [556, 465] width 119 height 28
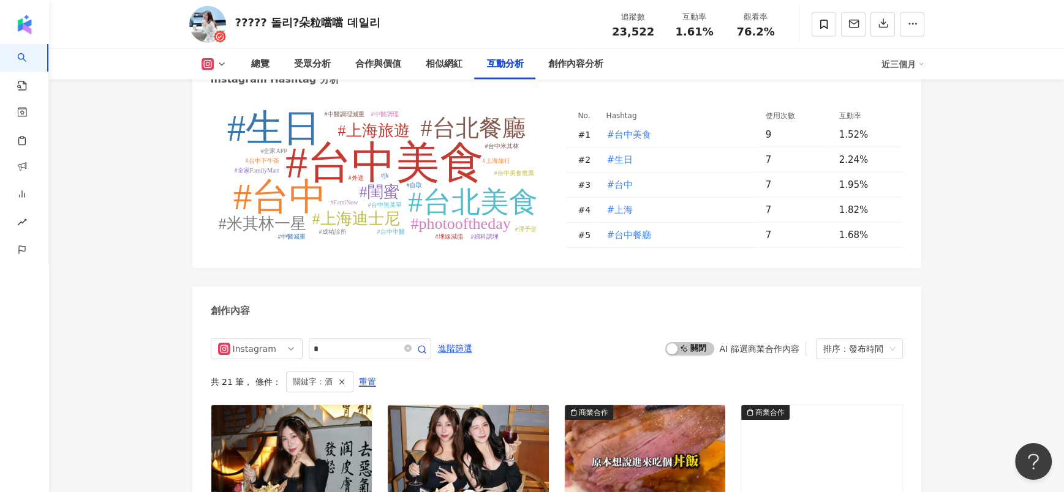
scroll to position [3390, 0]
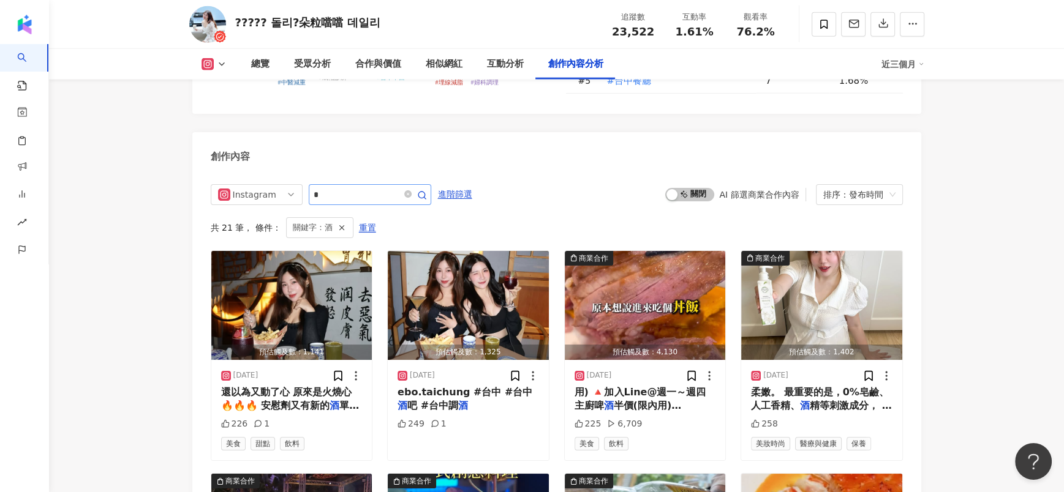
click at [346, 184] on span "*" at bounding box center [370, 194] width 122 height 21
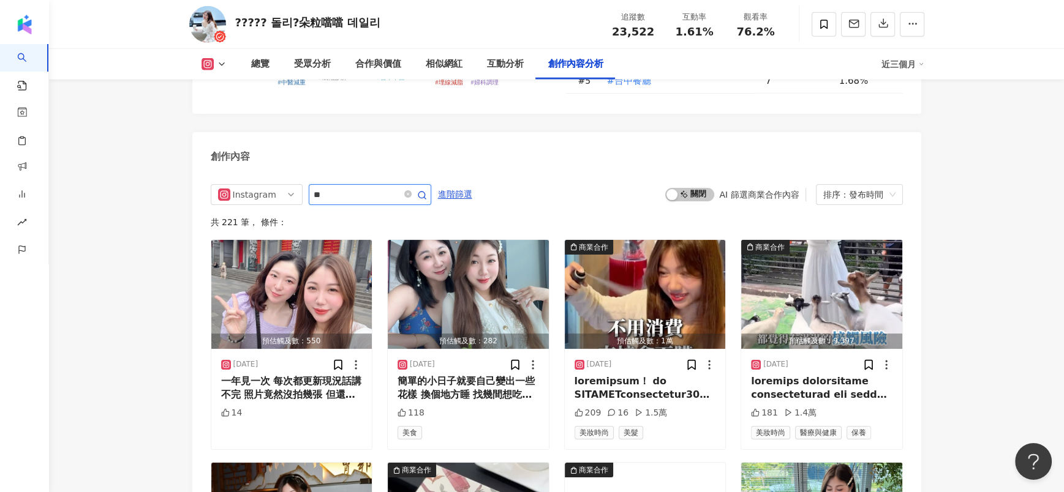
scroll to position [3399, 0]
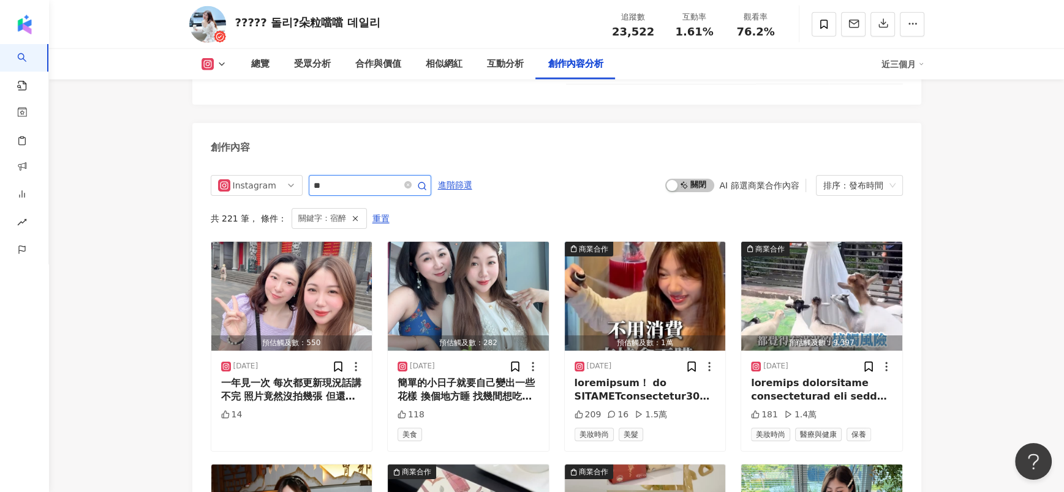
scroll to position [3345, 0]
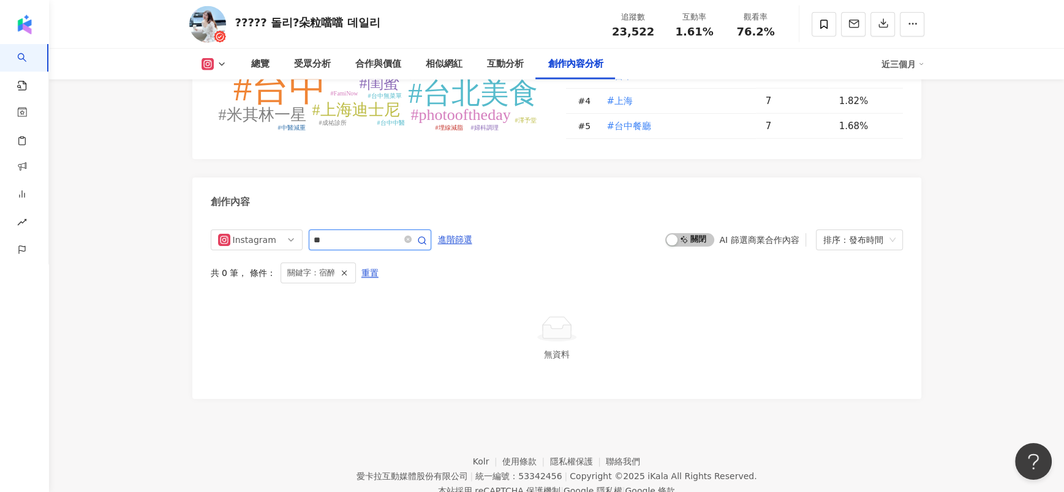
click at [347, 233] on input "**" at bounding box center [356, 240] width 86 height 15
type input "*"
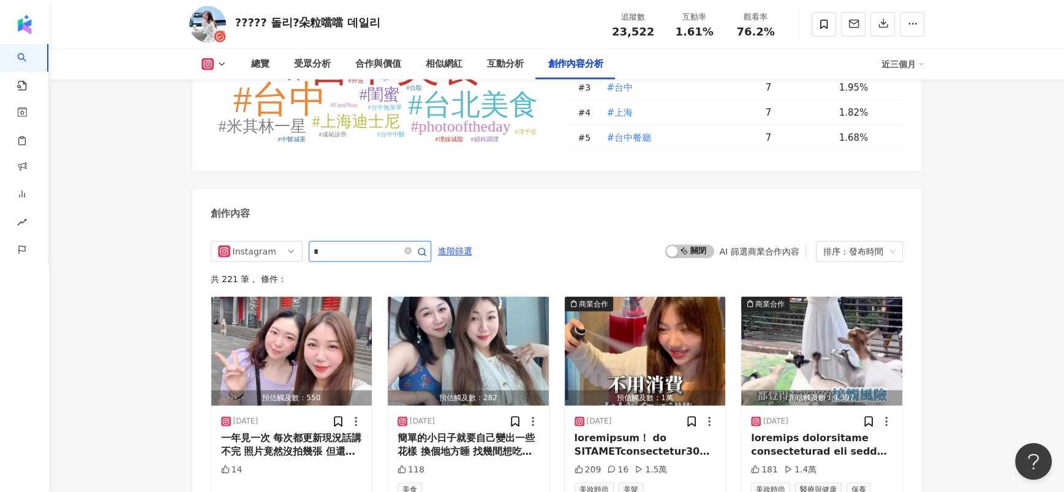
scroll to position [3399, 0]
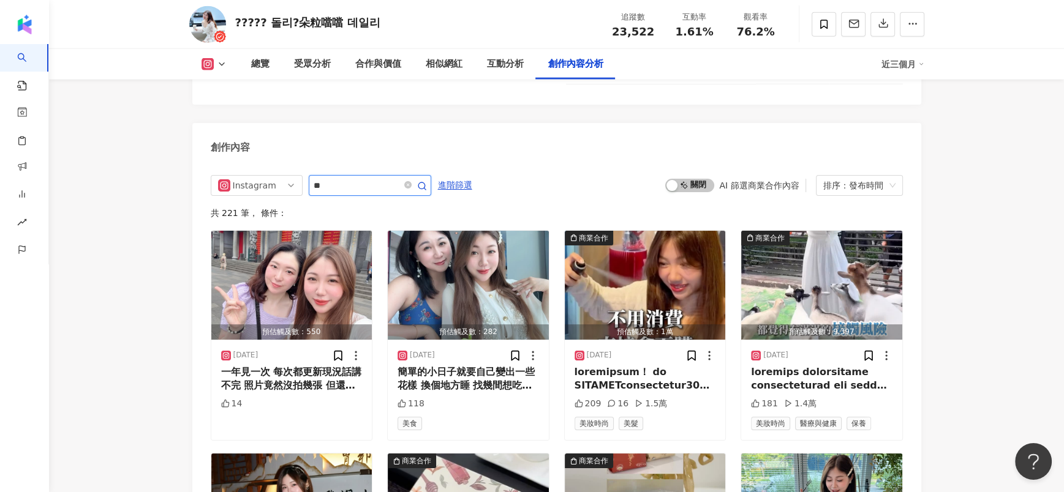
type input "**"
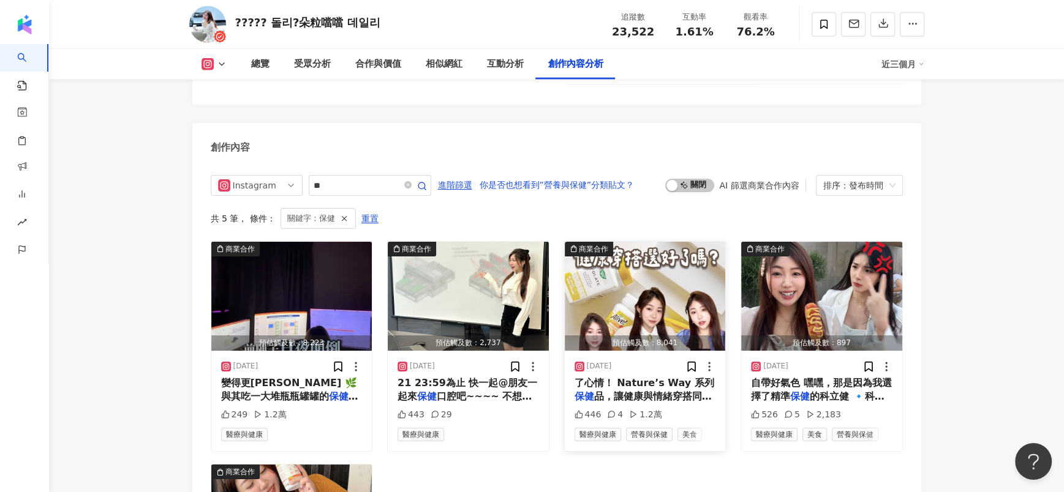
click at [626, 391] on span "品，讓健康與情緒穿搭同步，從內到外都" at bounding box center [642, 403] width 137 height 25
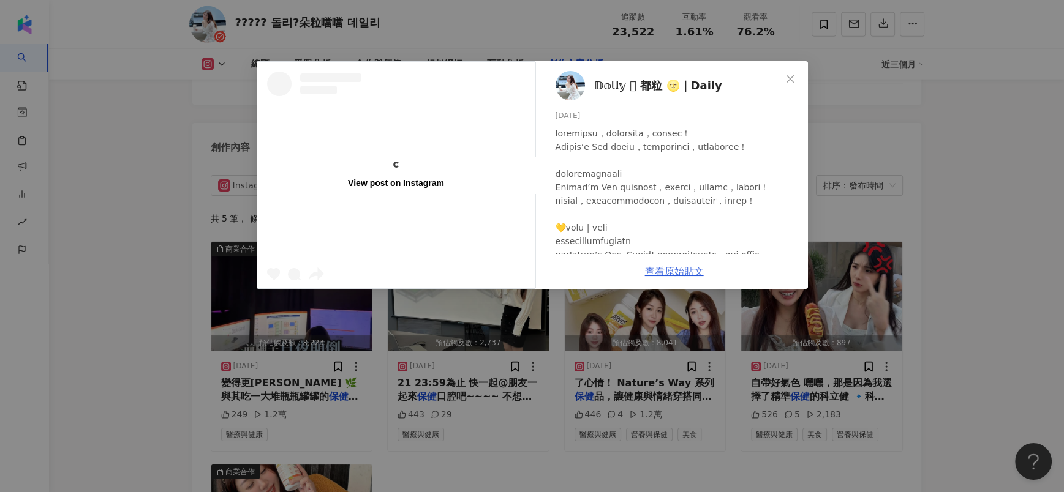
click at [662, 269] on link "查看原始貼文" at bounding box center [674, 272] width 59 height 12
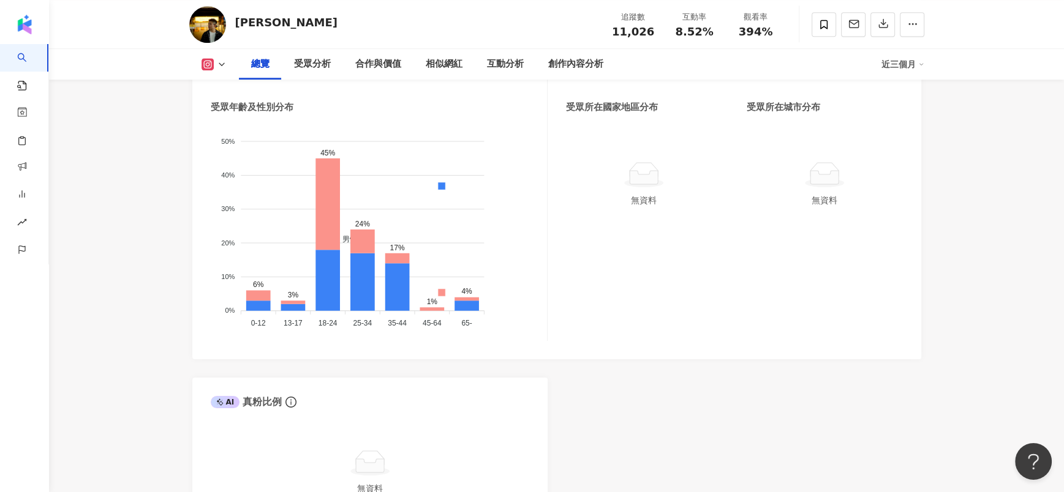
scroll to position [1177, 0]
